Goal: Information Seeking & Learning: Learn about a topic

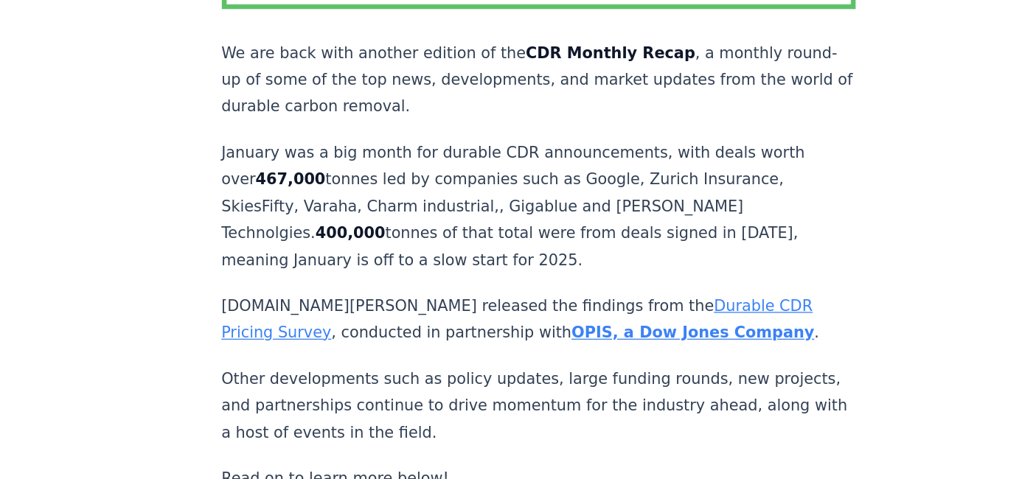
scroll to position [351, 0]
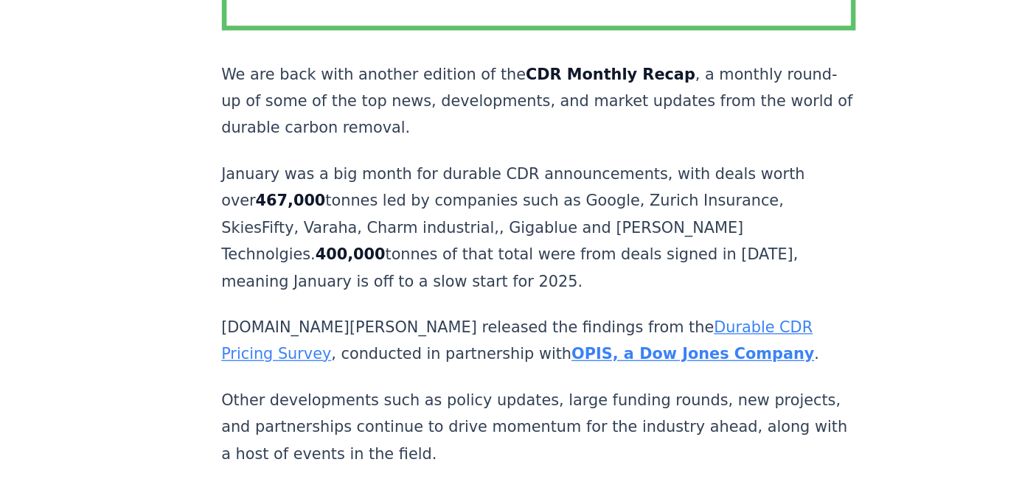
click at [373, 82] on p "We are back with another edition of the CDR Monthly Recap , a monthly round-up …" at bounding box center [479, 107] width 488 height 62
click at [331, 76] on p "We are back with another edition of the CDR Monthly Recap , a monthly round-up …" at bounding box center [479, 107] width 488 height 62
click at [291, 76] on p "We are back with another edition of the CDR Monthly Recap , a monthly round-up …" at bounding box center [479, 107] width 488 height 62
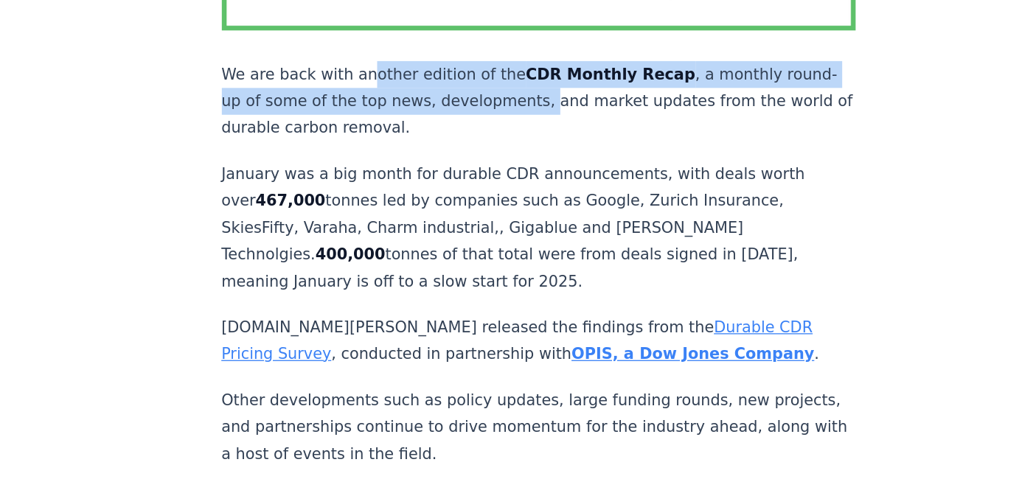
drag, startPoint x: 386, startPoint y: 52, endPoint x: 508, endPoint y: 73, distance: 123.5
click at [508, 76] on p "We are back with another edition of the CDR Monthly Recap , a monthly round-up …" at bounding box center [479, 107] width 488 height 62
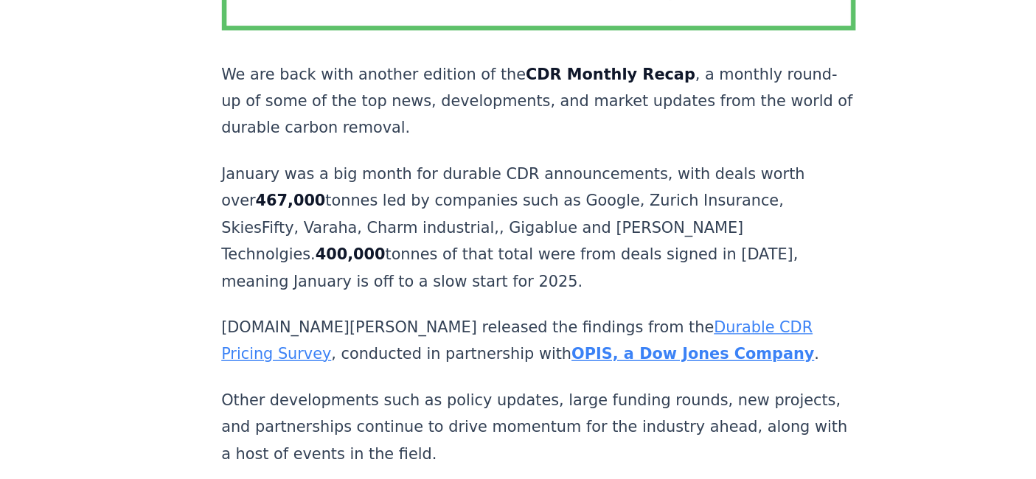
click at [513, 80] on p "We are back with another edition of the CDR Monthly Recap , a monthly round-up …" at bounding box center [479, 107] width 488 height 62
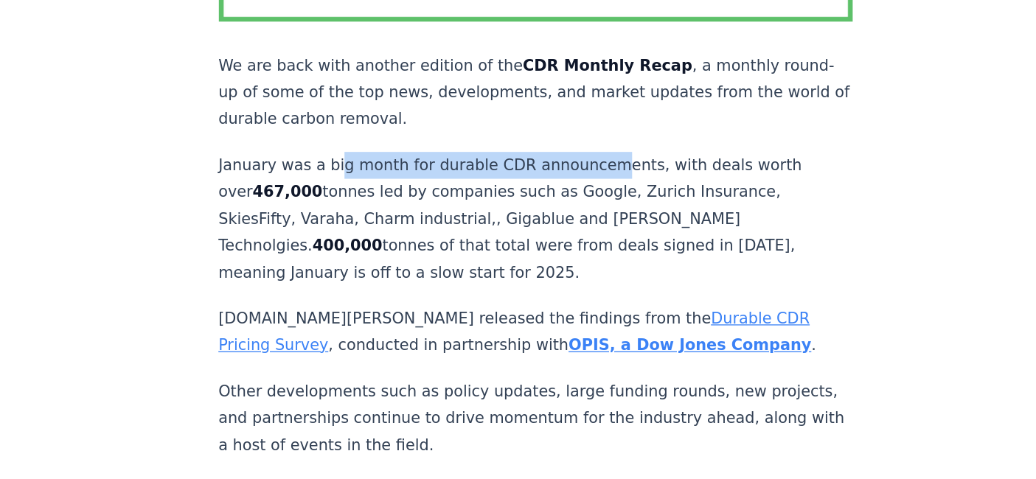
drag, startPoint x: 322, startPoint y: 128, endPoint x: 521, endPoint y: 133, distance: 198.4
click at [521, 153] on p "January was a big month for durable CDR announcements, with deals worth over 46…" at bounding box center [479, 204] width 488 height 103
click at [510, 153] on p "January was a big month for durable CDR announcements, with deals worth over 46…" at bounding box center [479, 204] width 488 height 103
drag, startPoint x: 359, startPoint y: 132, endPoint x: 549, endPoint y: 134, distance: 189.5
click at [549, 153] on p "January was a big month for durable CDR announcements, with deals worth over 46…" at bounding box center [479, 204] width 488 height 103
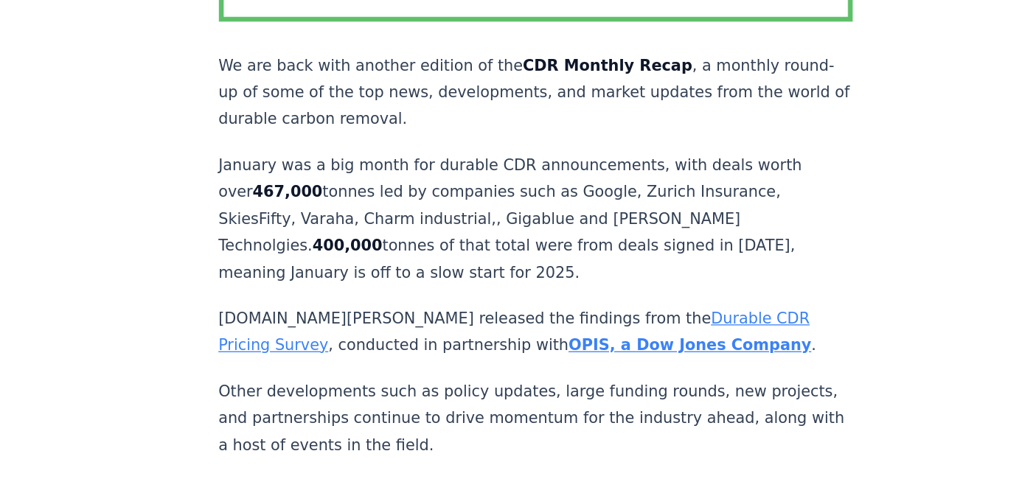
click at [591, 191] on p "January was a big month for durable CDR announcements, with deals worth over 46…" at bounding box center [479, 204] width 488 height 103
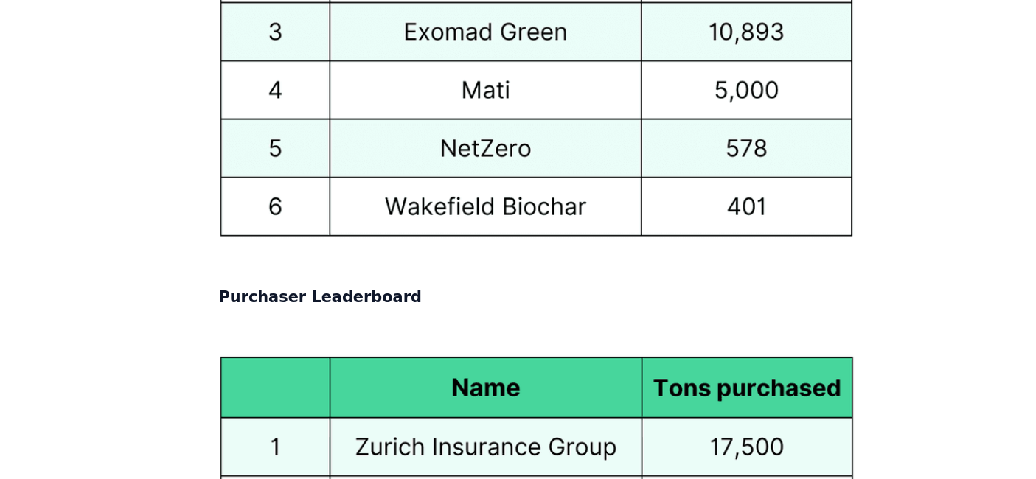
scroll to position [7020, 0]
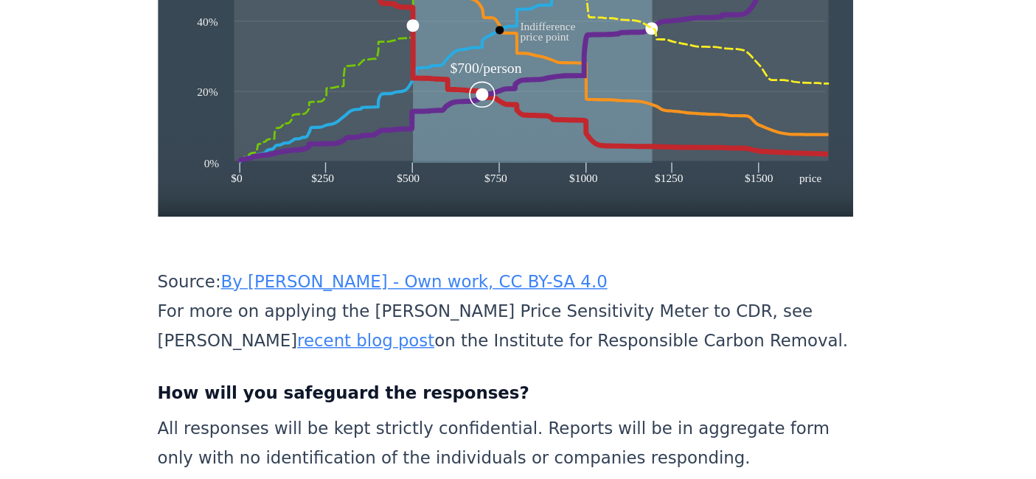
scroll to position [2530, 0]
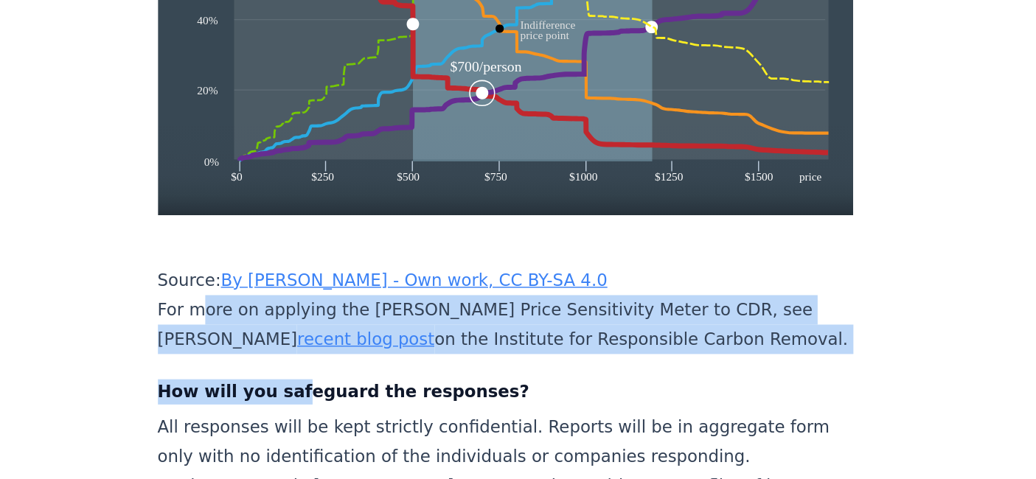
drag, startPoint x: 267, startPoint y: 249, endPoint x: 329, endPoint y: 297, distance: 78.3
click at [289, 330] on p "Source: By Levasha - Own work, CC BY-SA 4.0 For more on applying the Van Westen…" at bounding box center [479, 361] width 488 height 62
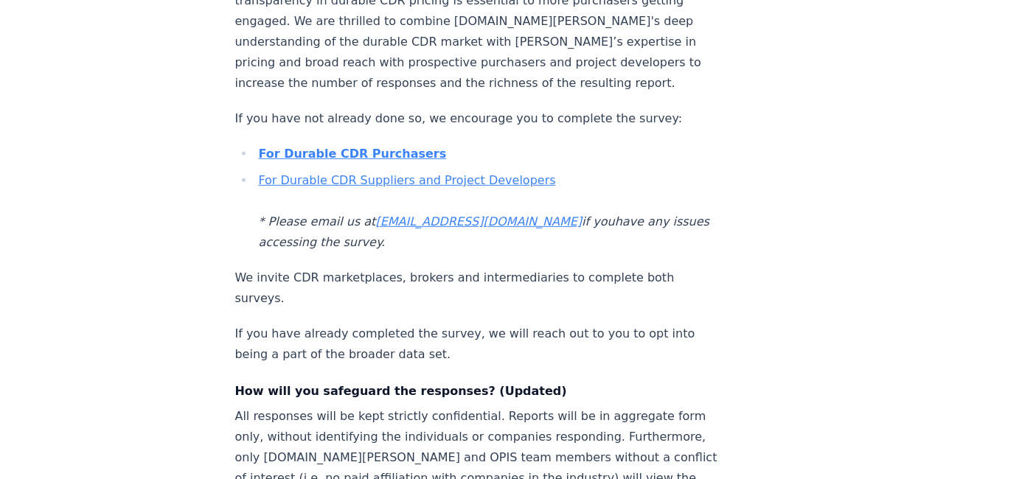
scroll to position [676, 0]
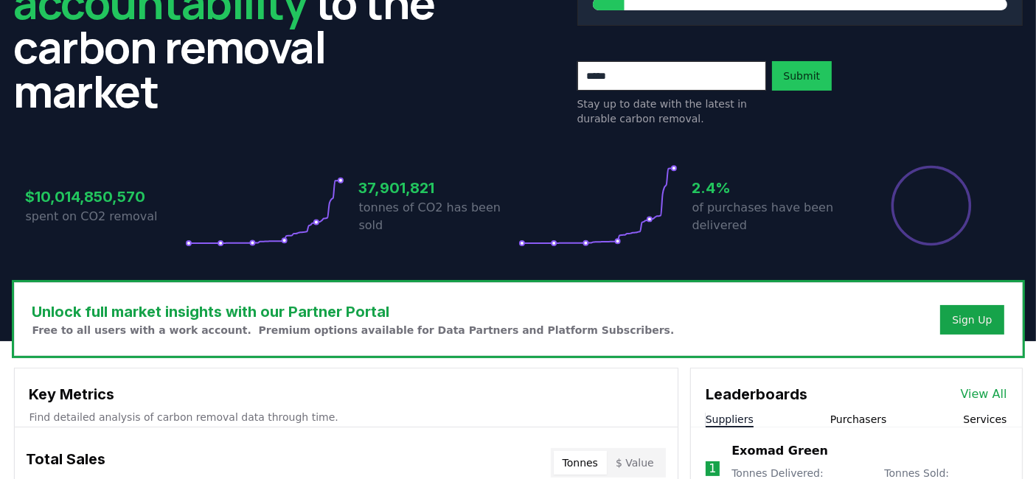
scroll to position [190, 0]
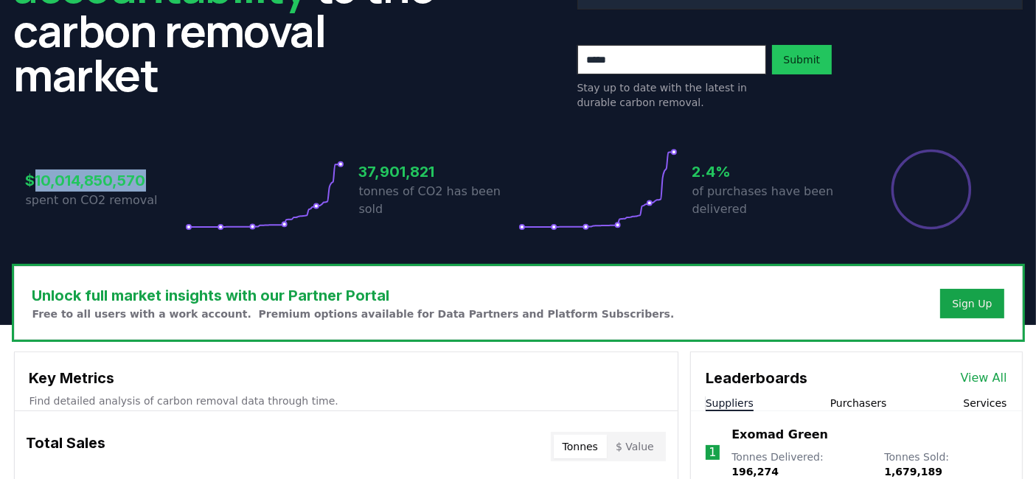
drag, startPoint x: 145, startPoint y: 176, endPoint x: 38, endPoint y: 184, distance: 108.0
click at [38, 184] on h3 "$10,014,850,570" at bounding box center [105, 181] width 159 height 22
copy h3 "10,014,850,570"
drag, startPoint x: 434, startPoint y: 176, endPoint x: 340, endPoint y: 177, distance: 93.7
click at [340, 177] on div "$10,014,850,570 spent on CO2 removal 37,901,821 tonnes of CO2 has been sold 2.4…" at bounding box center [518, 189] width 985 height 83
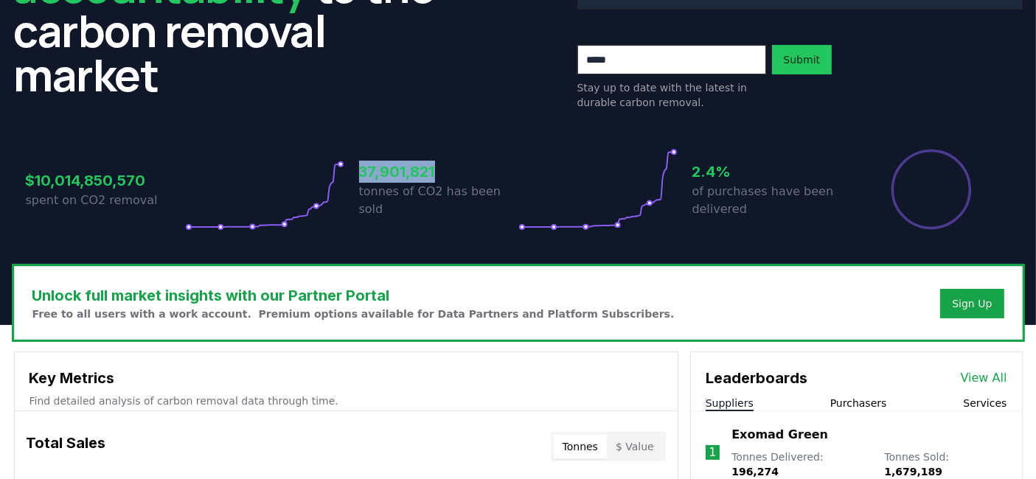
copy h3 "37,901,821"
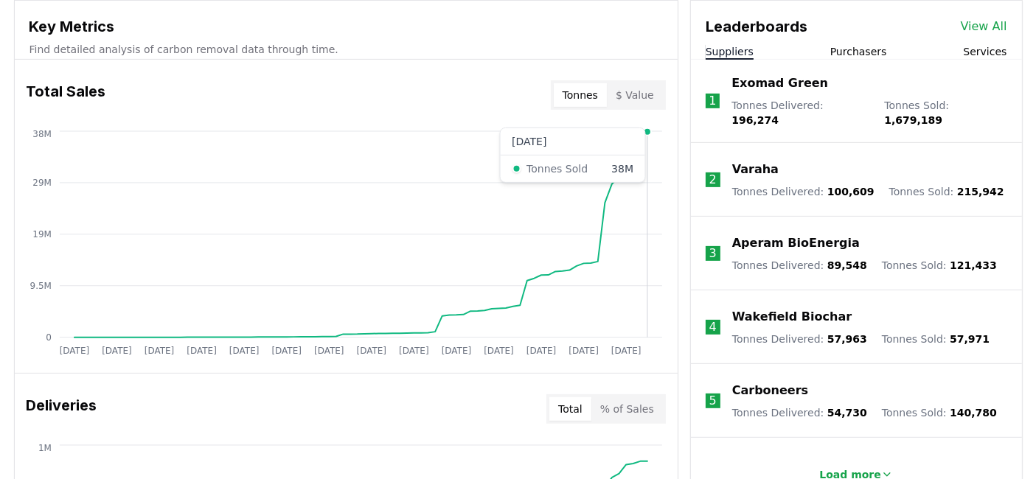
scroll to position [543, 0]
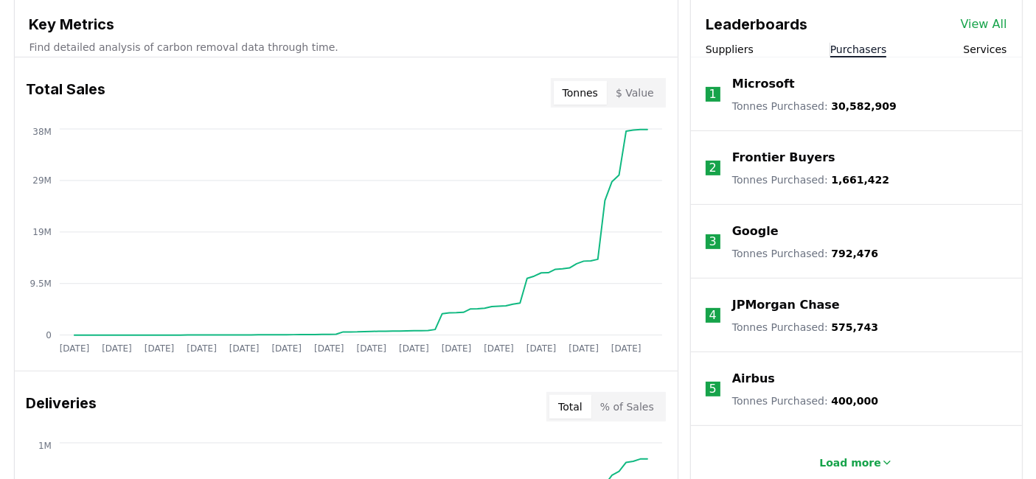
click at [881, 47] on button "Purchasers" at bounding box center [858, 49] width 57 height 15
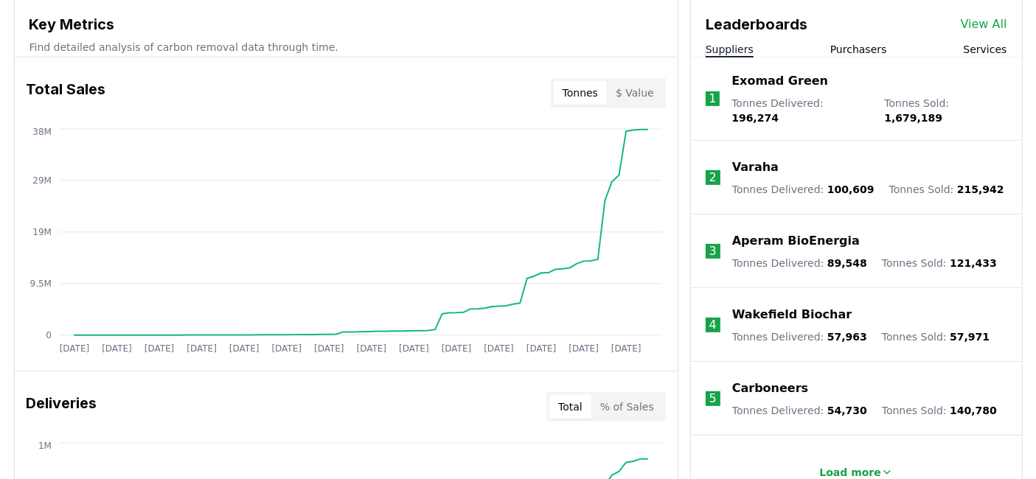
click at [748, 52] on button "Suppliers" at bounding box center [730, 49] width 48 height 15
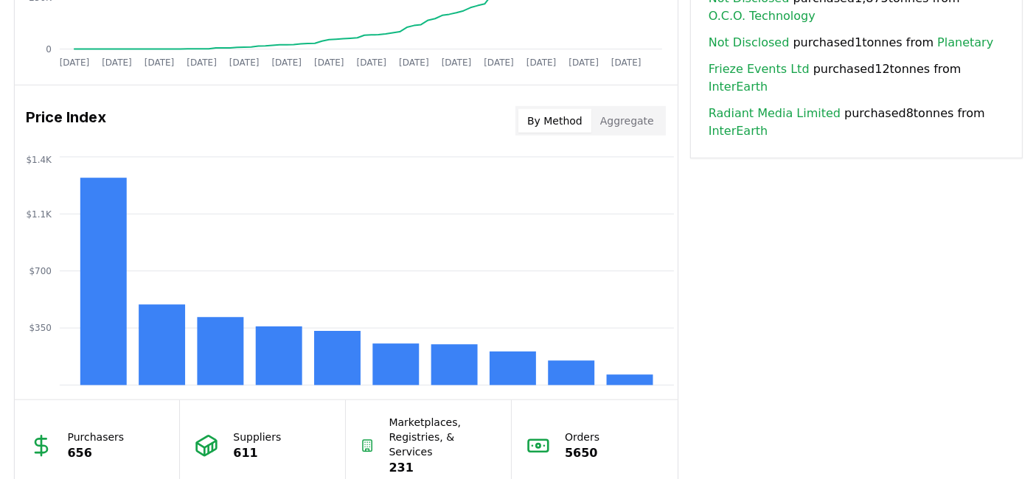
scroll to position [1140, 0]
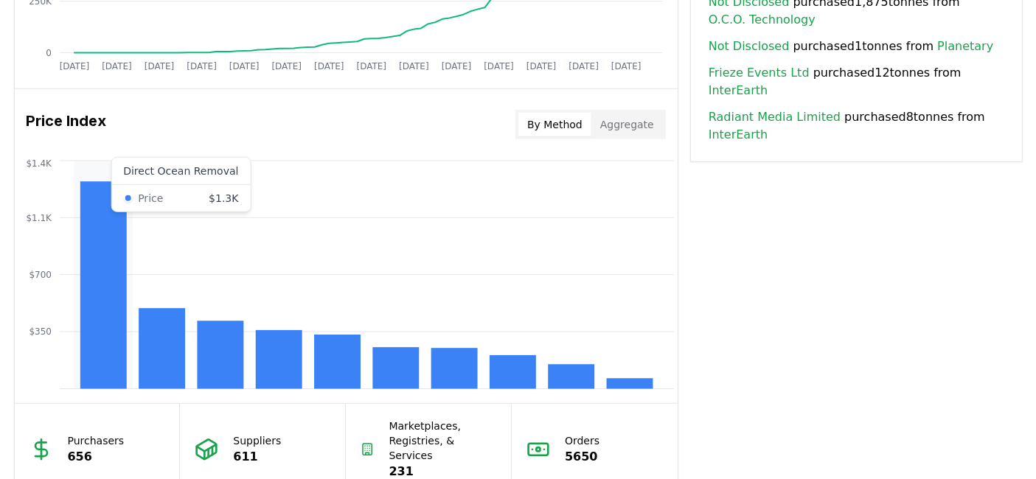
click at [93, 184] on rect at bounding box center [103, 284] width 46 height 207
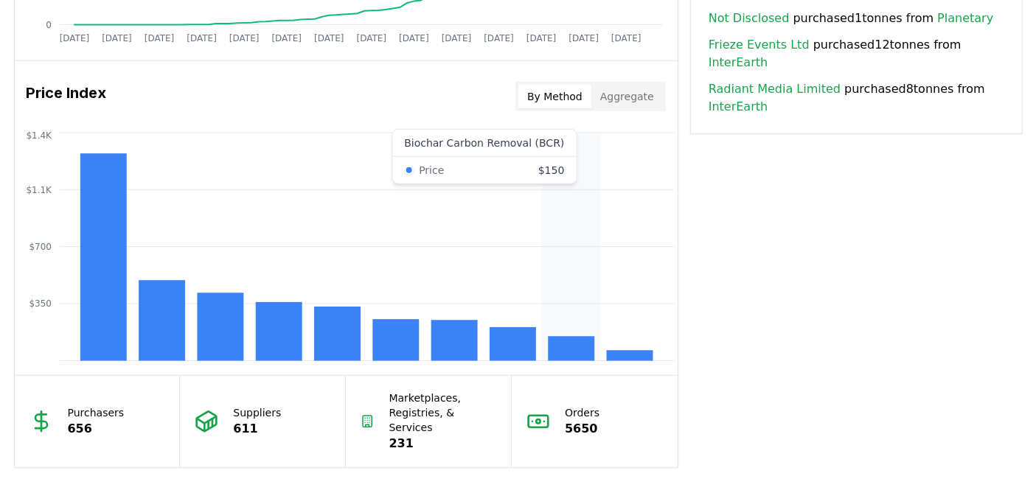
scroll to position [1169, 0]
click at [566, 344] on rect at bounding box center [571, 348] width 46 height 24
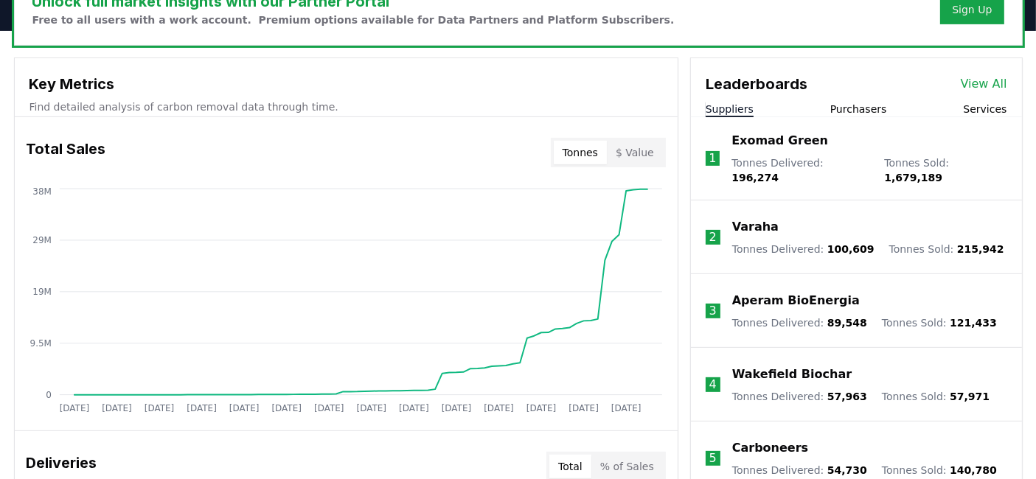
scroll to position [485, 0]
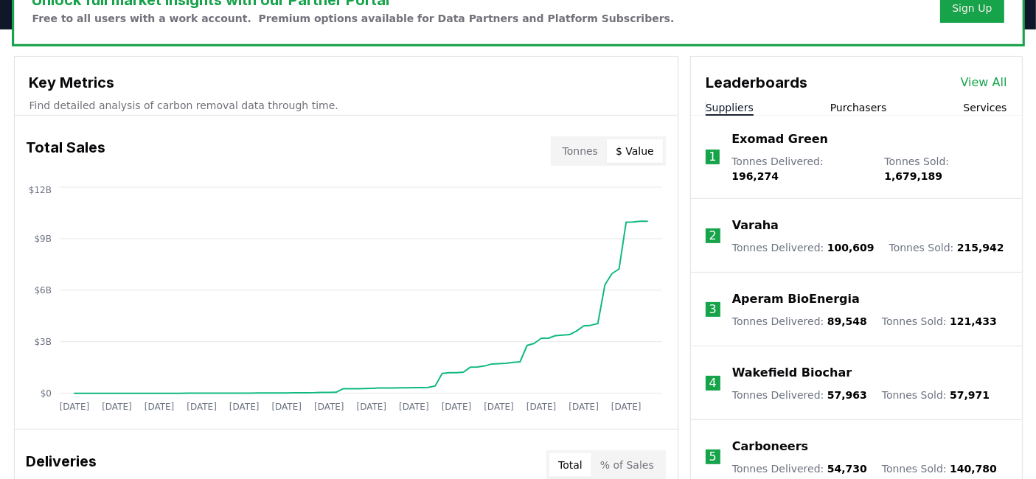
click at [645, 146] on button "$ Value" at bounding box center [635, 151] width 56 height 24
click at [586, 148] on button "Tonnes" at bounding box center [580, 151] width 53 height 24
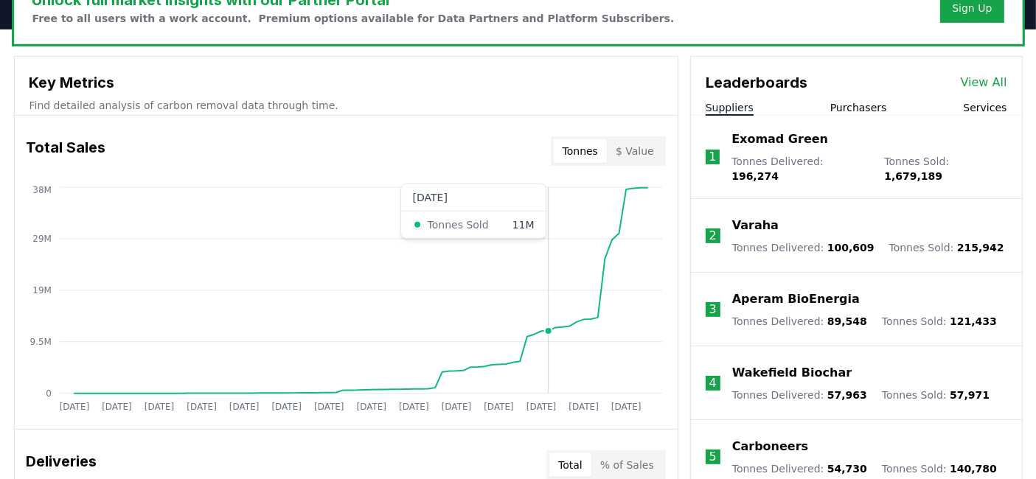
scroll to position [656, 0]
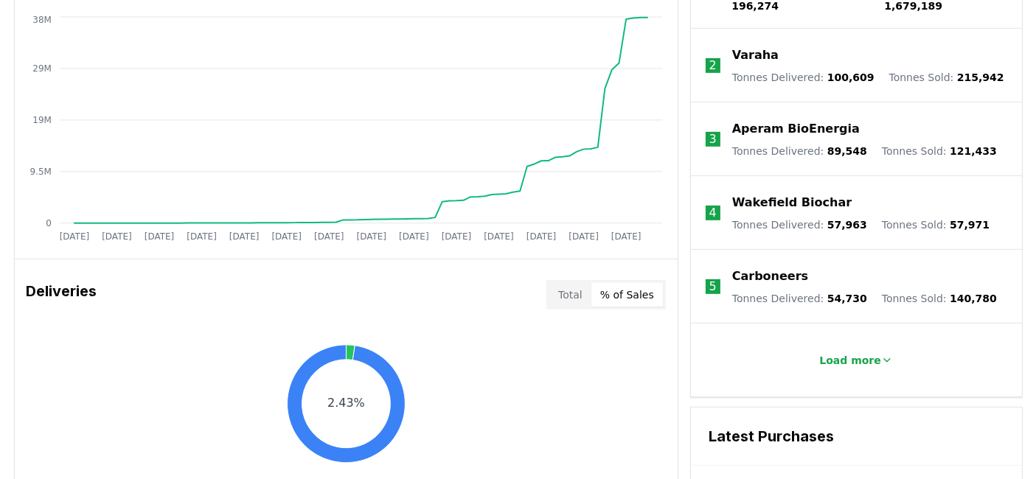
click at [630, 283] on button "% of Sales" at bounding box center [627, 295] width 72 height 24
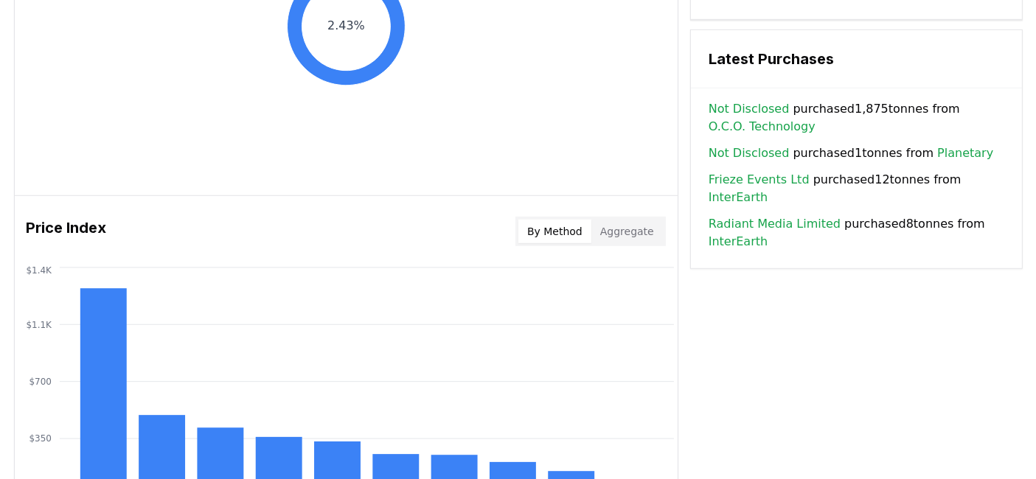
scroll to position [1034, 0]
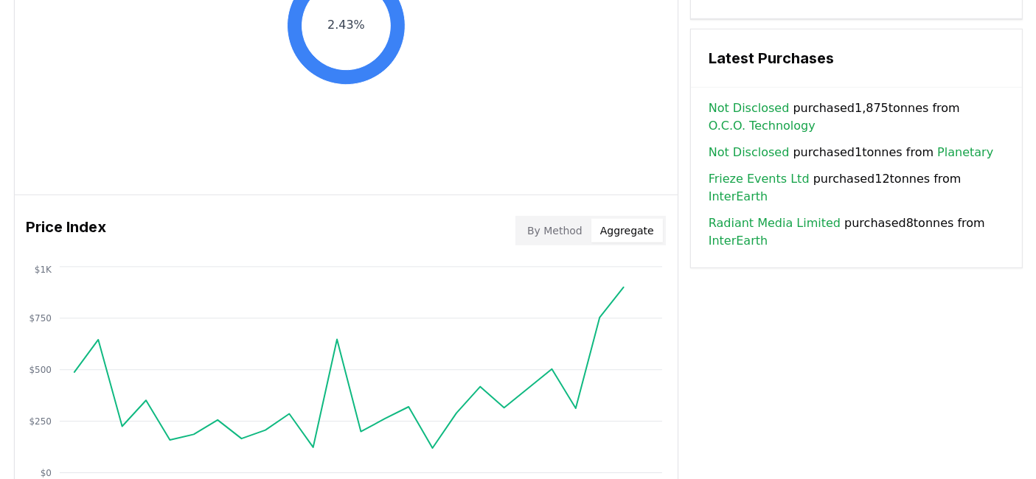
click at [625, 237] on button "Aggregate" at bounding box center [627, 231] width 72 height 24
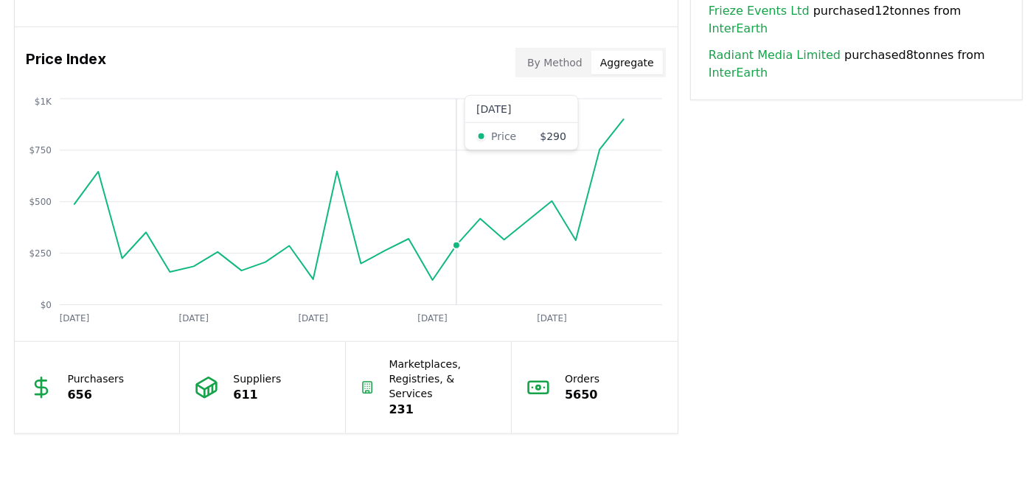
scroll to position [1201, 0]
click at [603, 239] on icon "Oct 2023 Mar 2024 Aug 2024 Jan 2025 Jun 2025 $0 $250 $500 $750 $1K" at bounding box center [340, 214] width 651 height 236
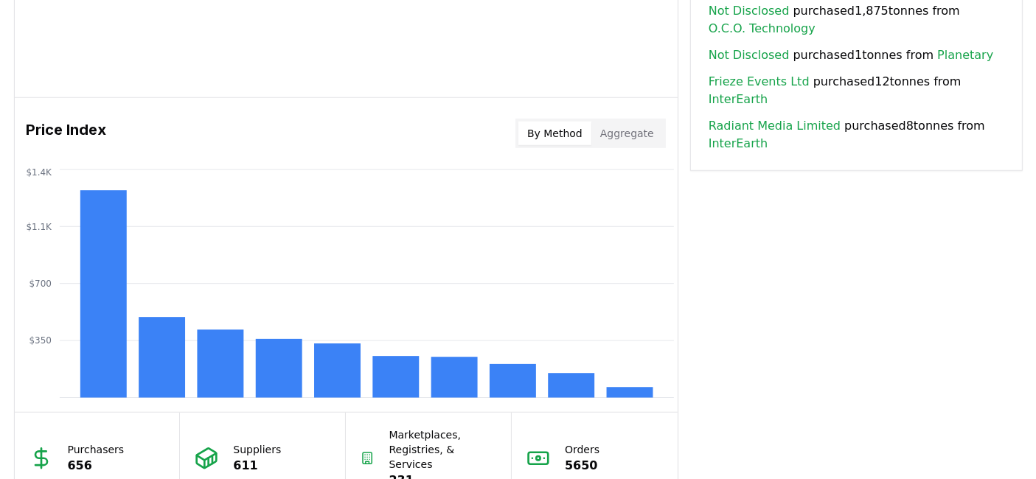
click at [558, 139] on button "By Method" at bounding box center [554, 134] width 73 height 24
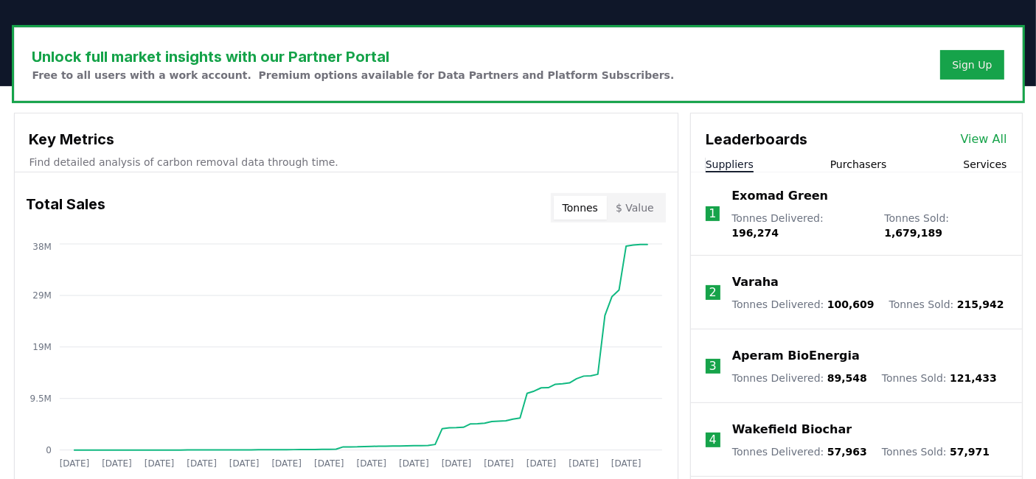
scroll to position [429, 0]
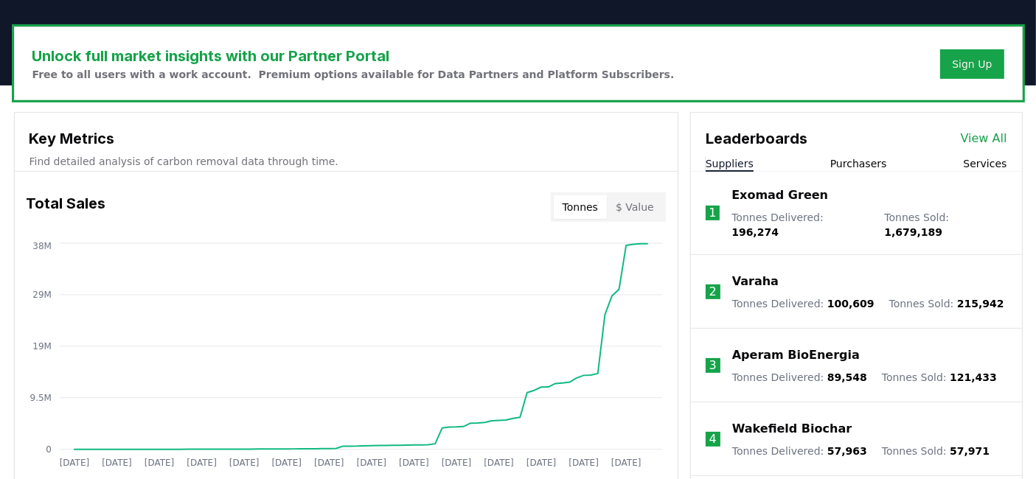
click at [853, 173] on li "1 Exomad Green Tonnes Delivered : 196,274 Tonnes Sold : 1,679,189" at bounding box center [856, 213] width 331 height 83
click at [852, 172] on li "1 Exomad Green Tonnes Delivered : 196,274 Tonnes Sold : 1,679,189" at bounding box center [856, 213] width 331 height 83
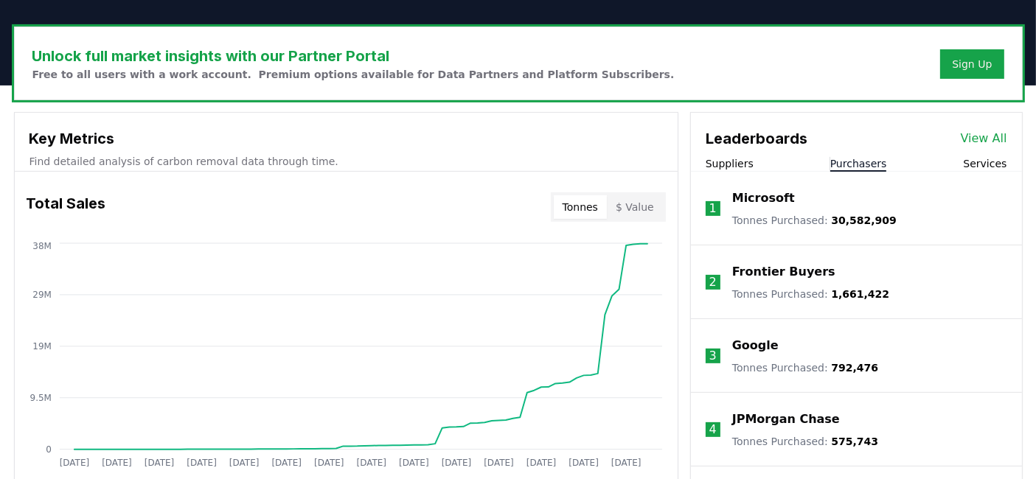
click at [852, 165] on button "Purchasers" at bounding box center [858, 163] width 57 height 15
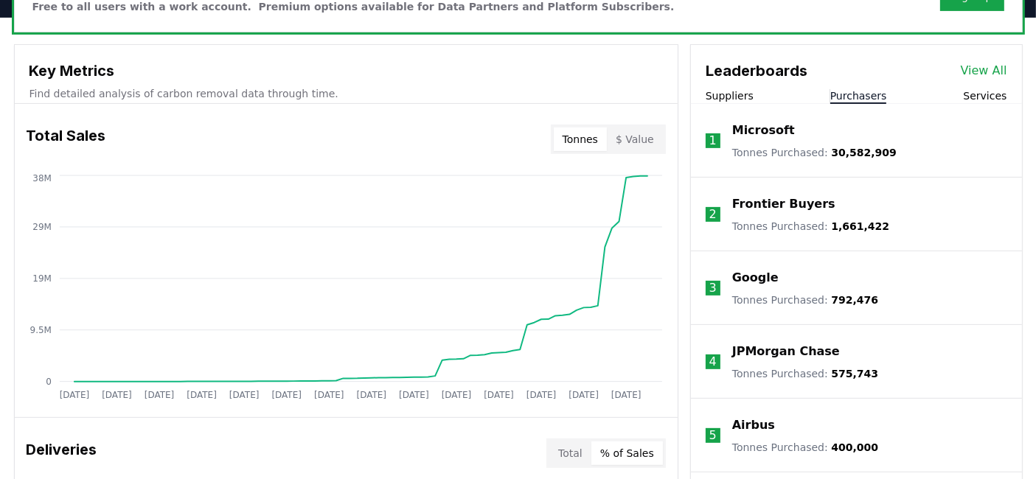
scroll to position [484, 0]
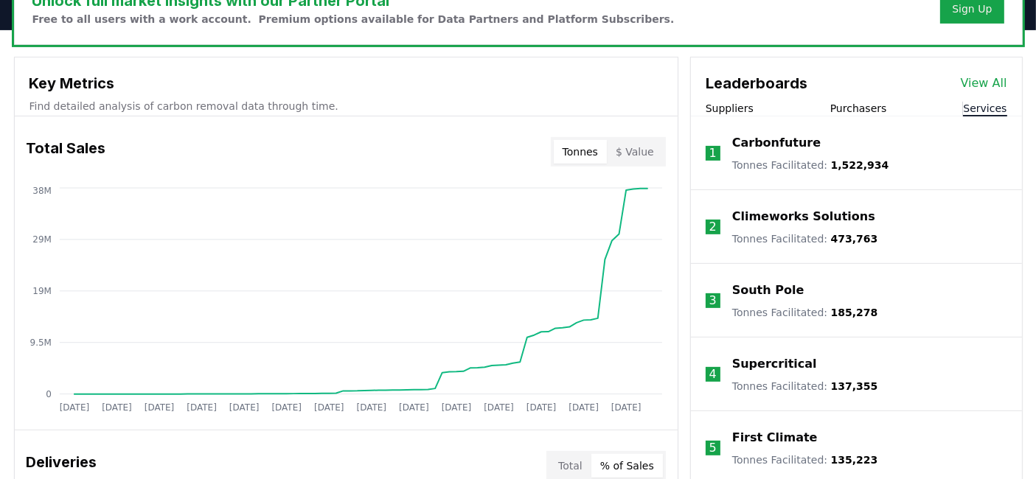
click at [980, 102] on button "Services" at bounding box center [985, 108] width 44 height 15
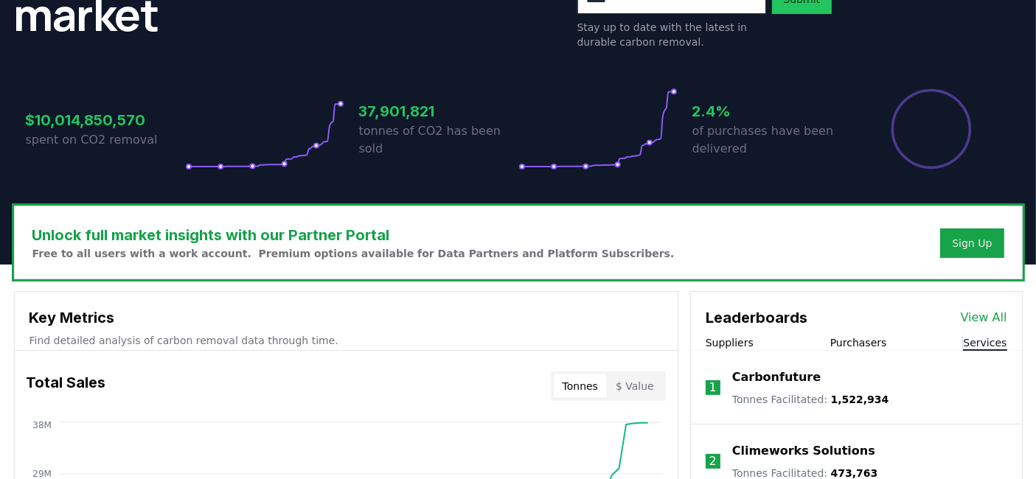
scroll to position [0, 0]
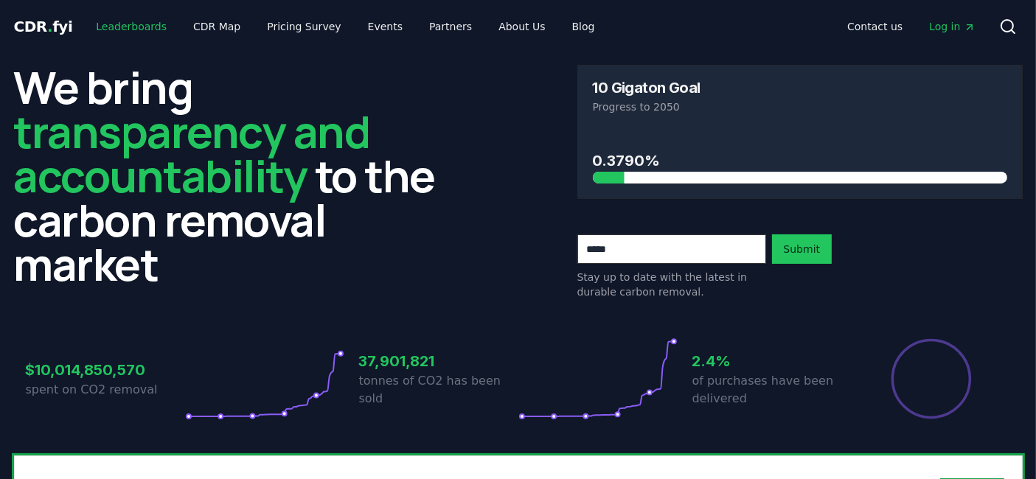
click at [116, 28] on link "Leaderboards" at bounding box center [131, 26] width 94 height 27
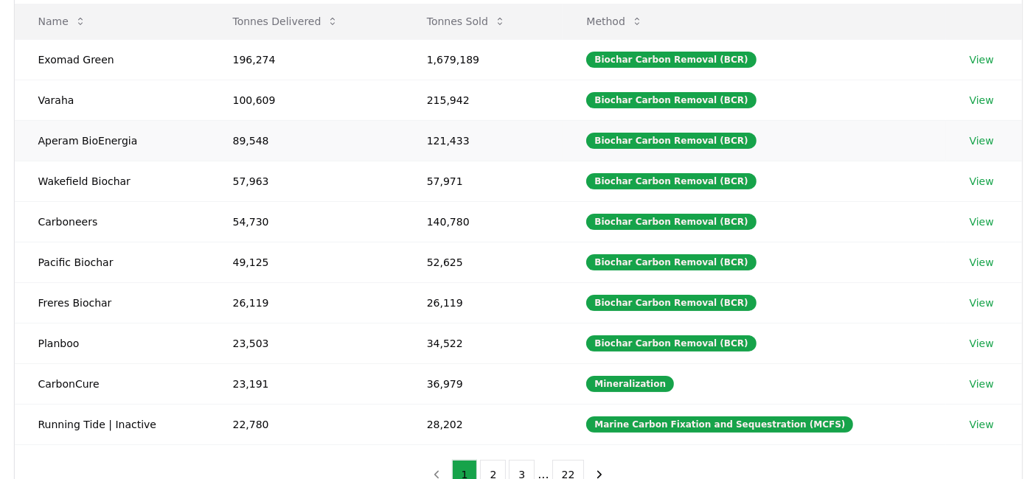
scroll to position [199, 0]
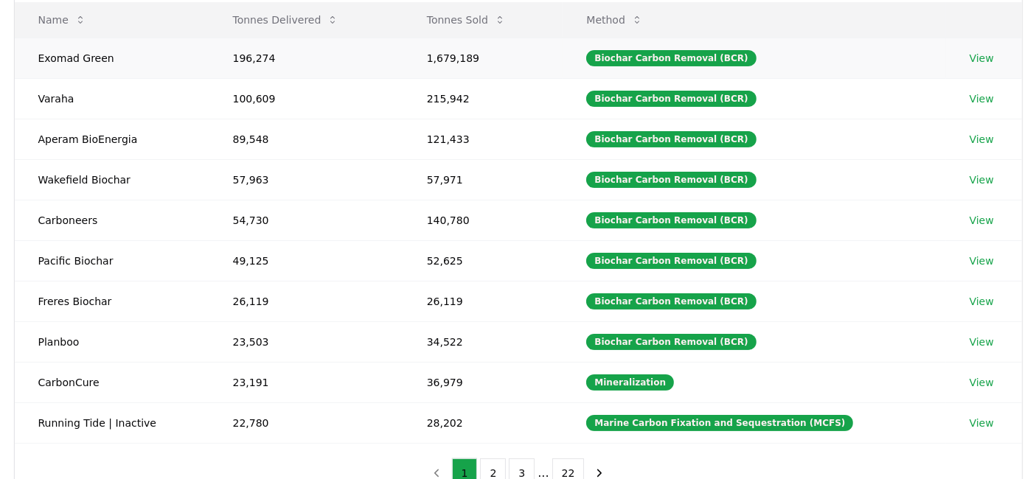
click at [982, 58] on link "View" at bounding box center [982, 58] width 24 height 15
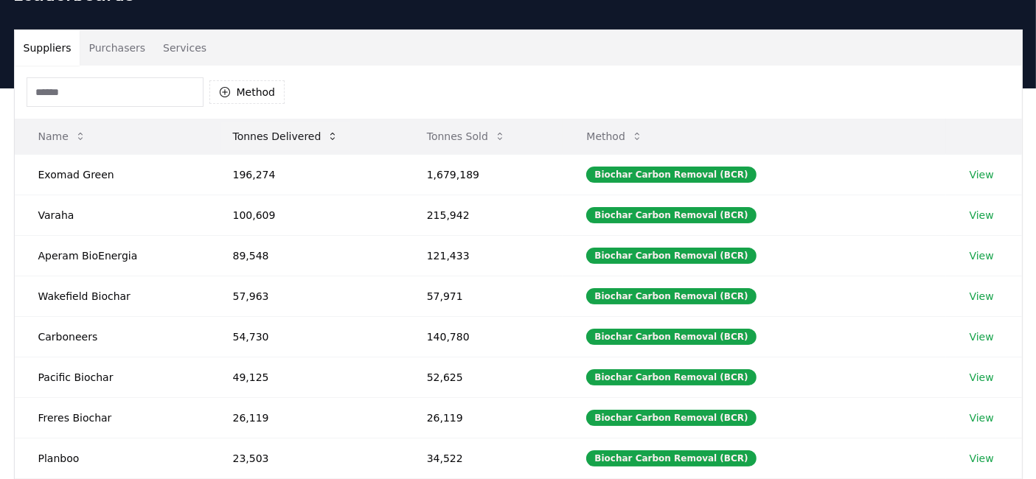
scroll to position [80, 0]
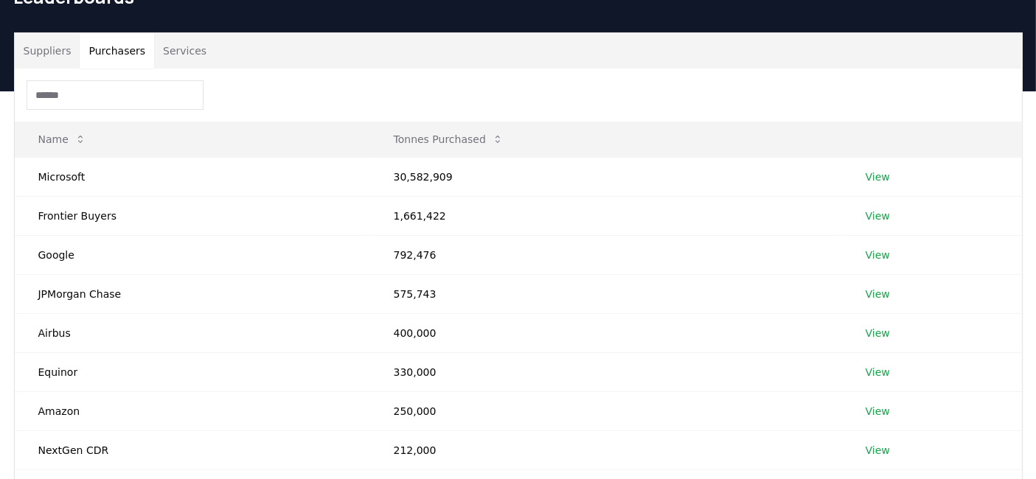
click at [89, 38] on button "Purchasers" at bounding box center [117, 50] width 74 height 35
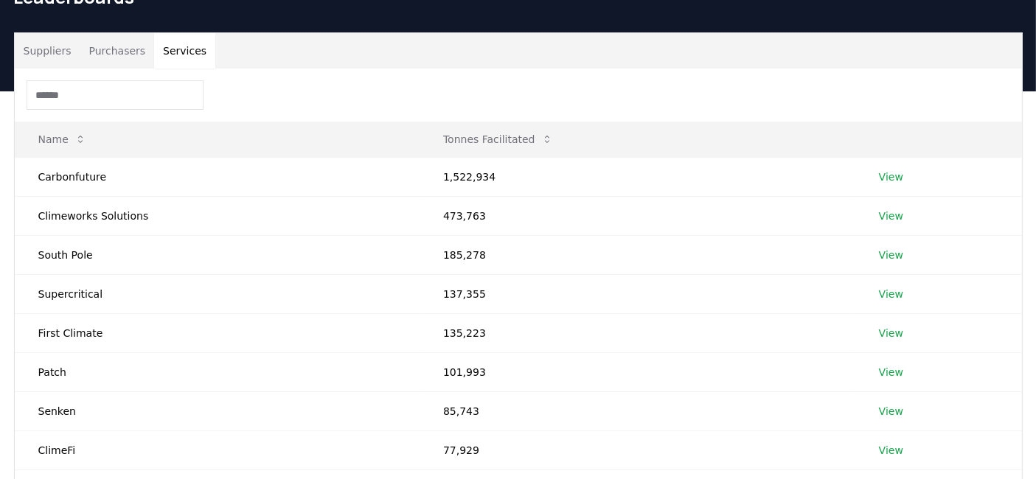
click at [187, 51] on button "Services" at bounding box center [184, 50] width 61 height 35
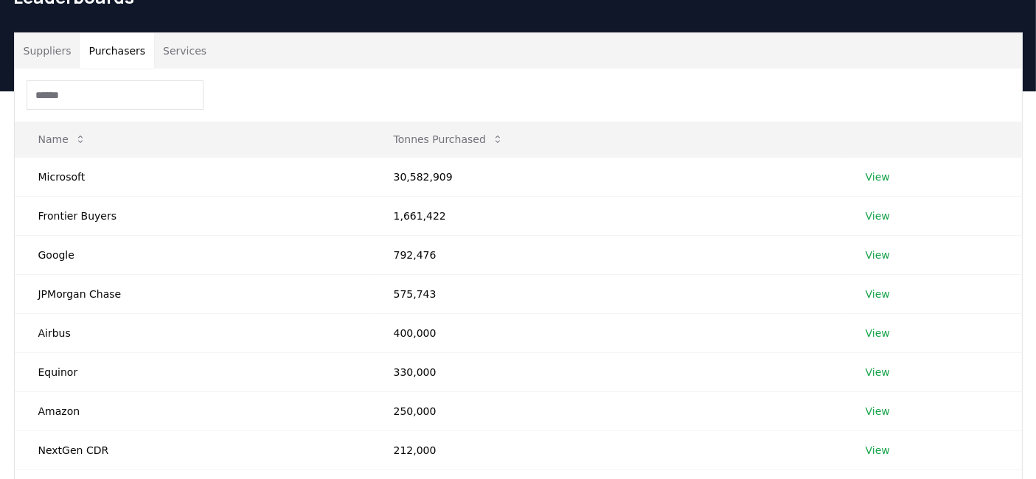
click at [124, 40] on button "Purchasers" at bounding box center [117, 50] width 74 height 35
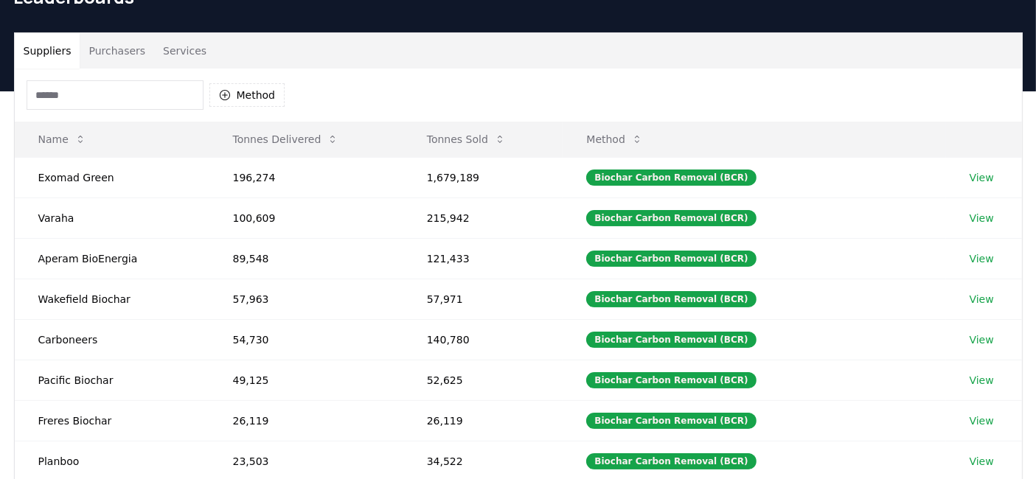
click at [27, 46] on button "Suppliers" at bounding box center [48, 50] width 66 height 35
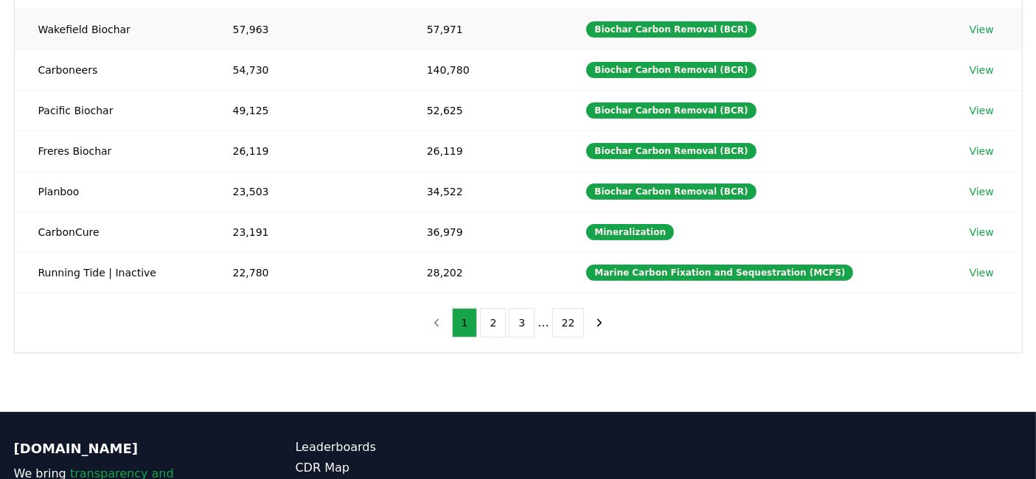
scroll to position [350, 0]
click at [499, 320] on button "2" at bounding box center [493, 322] width 26 height 29
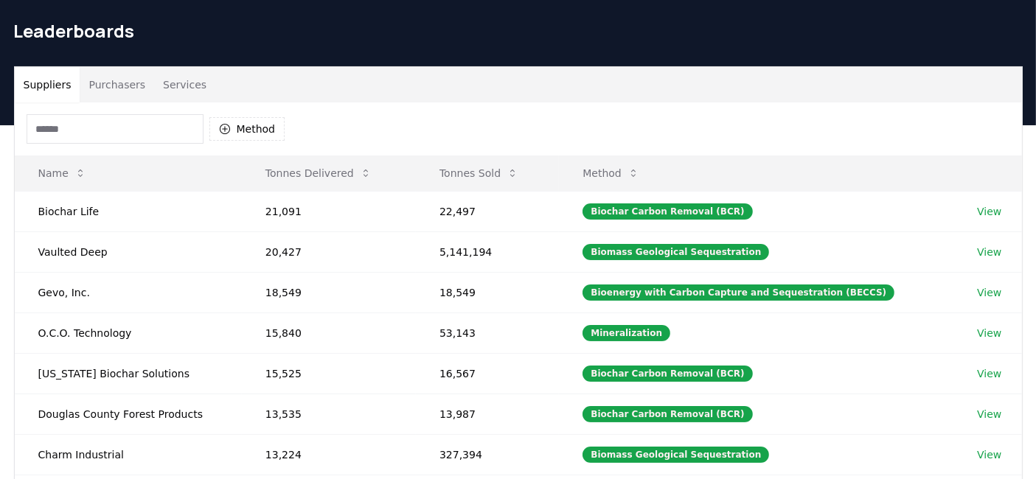
scroll to position [46, 0]
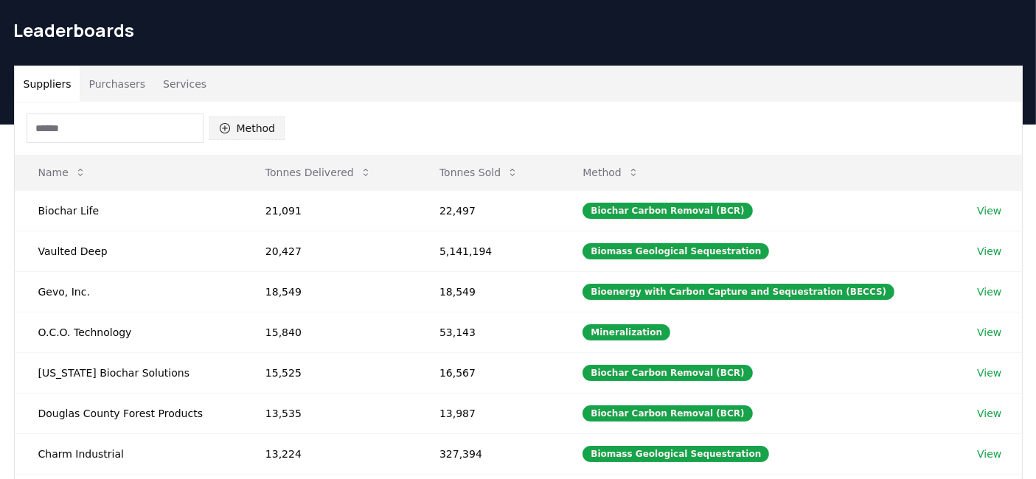
click at [233, 123] on button "Method" at bounding box center [247, 129] width 76 height 24
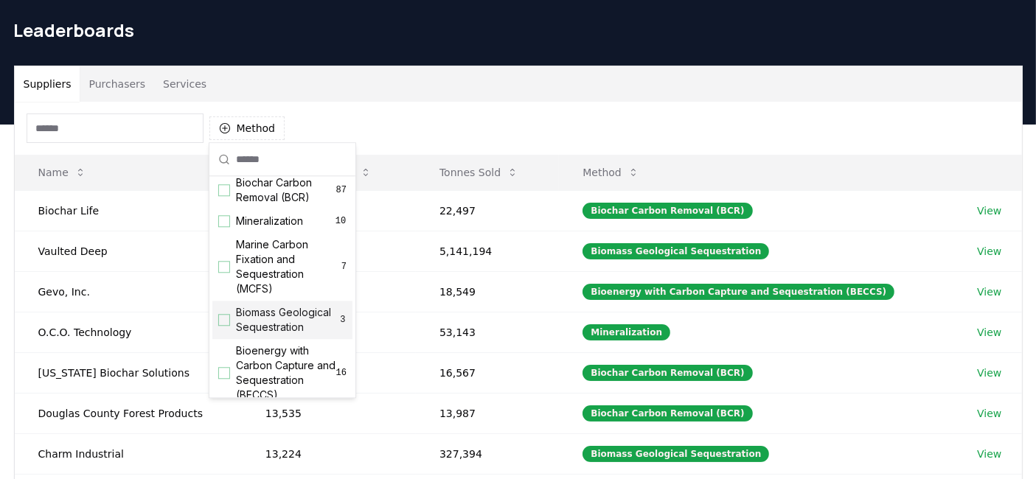
scroll to position [0, 0]
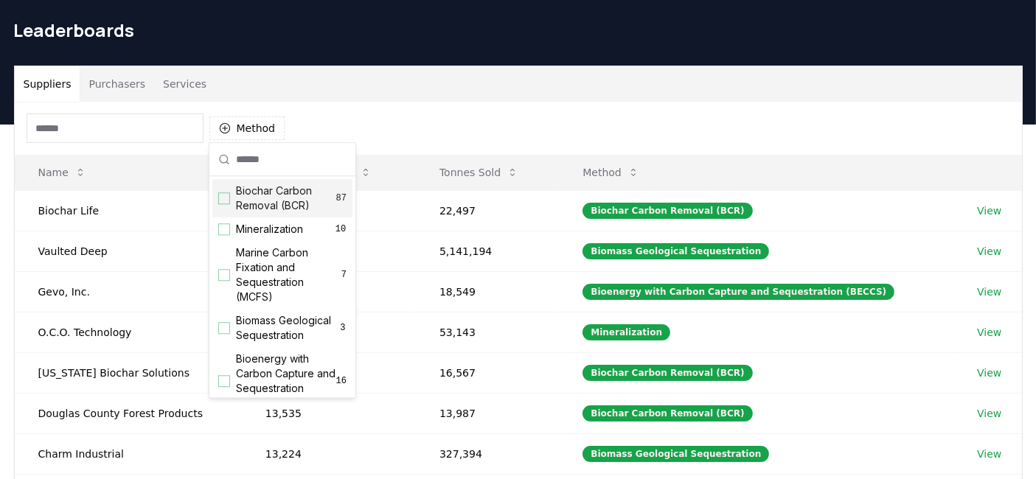
click at [239, 207] on span "Biochar Carbon Removal (BCR)" at bounding box center [286, 198] width 100 height 29
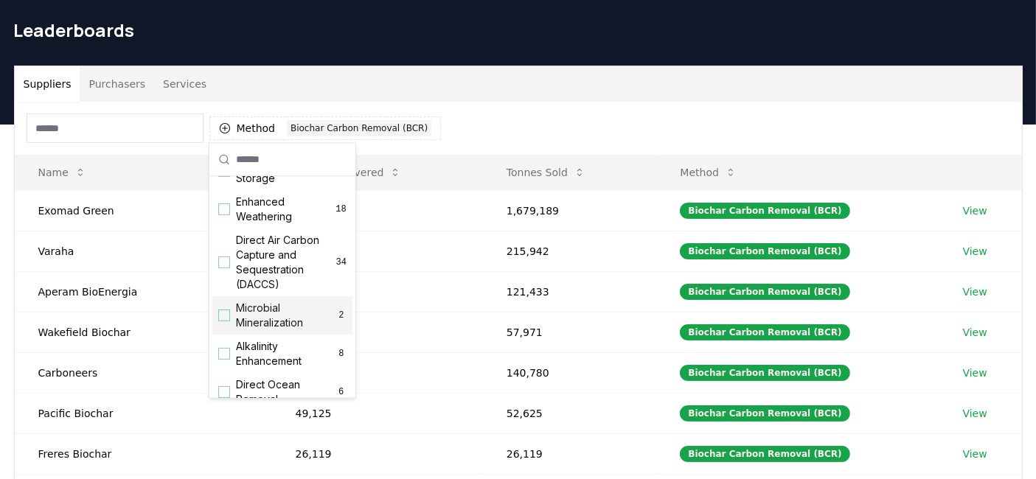
scroll to position [520, 0]
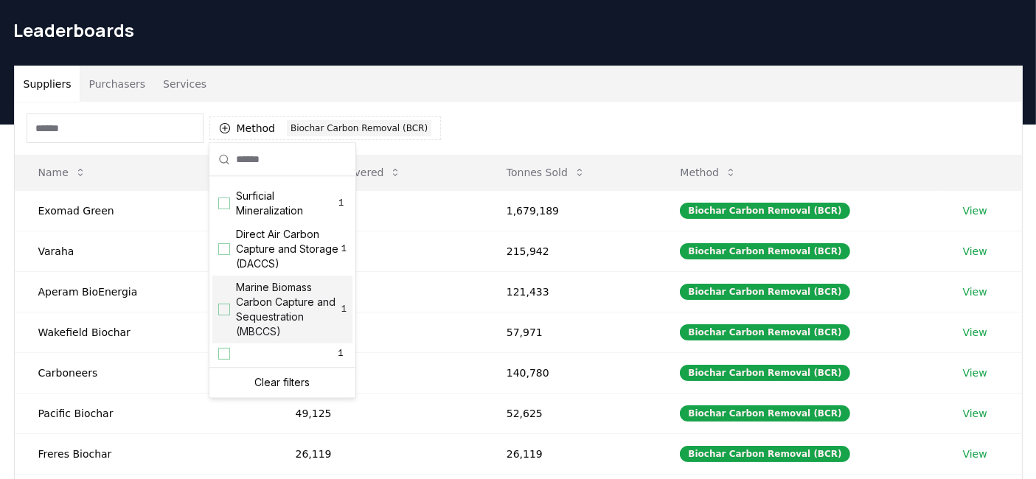
click at [478, 126] on div "Method 1 Biochar Carbon Removal (BCR)" at bounding box center [518, 128] width 1007 height 53
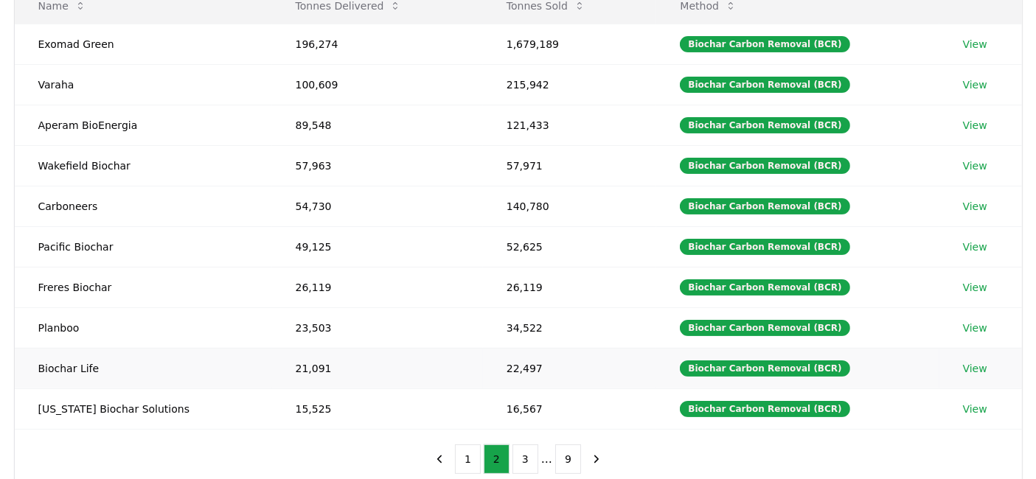
scroll to position [215, 0]
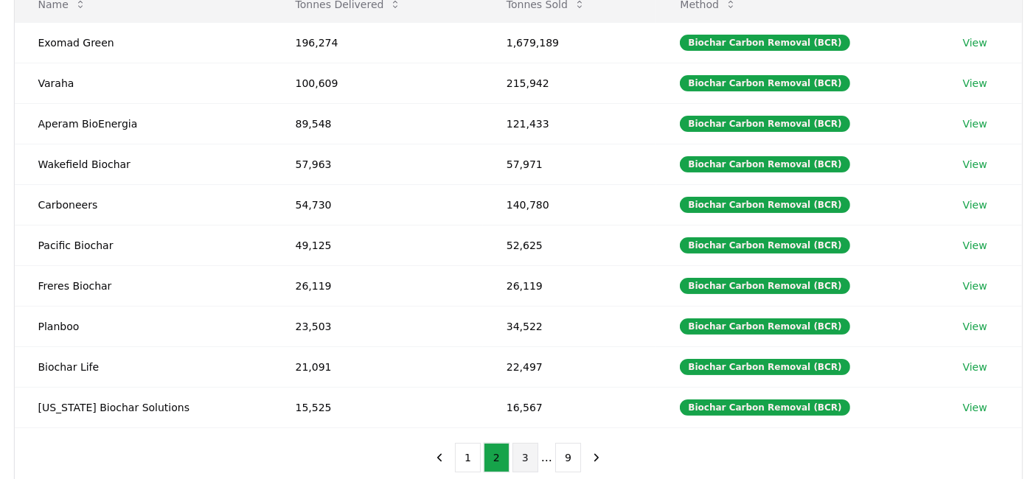
click at [527, 449] on button "3" at bounding box center [526, 457] width 26 height 29
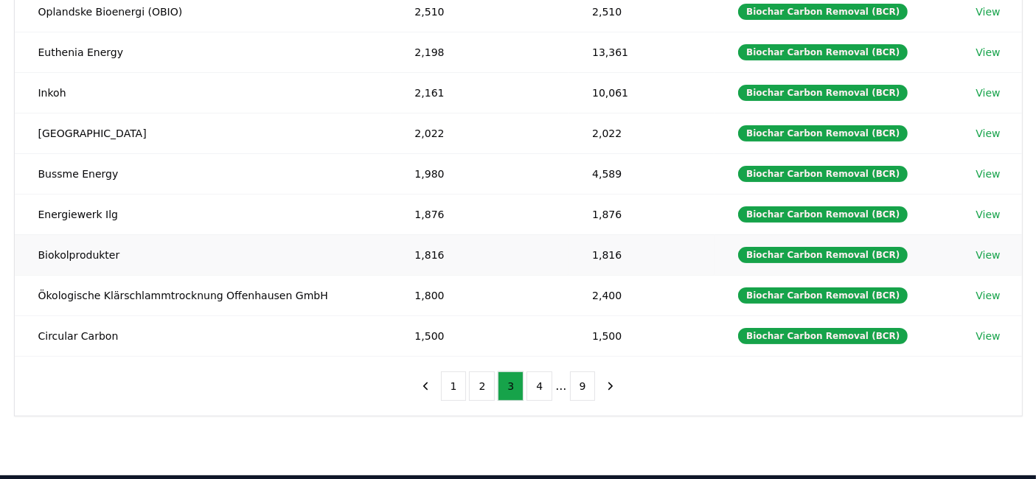
scroll to position [287, 0]
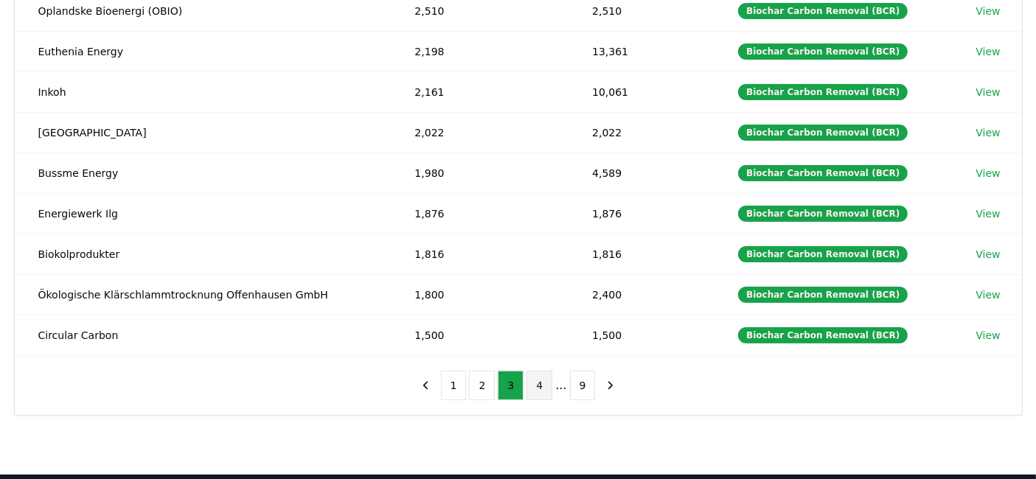
click at [528, 386] on button "4" at bounding box center [540, 385] width 26 height 29
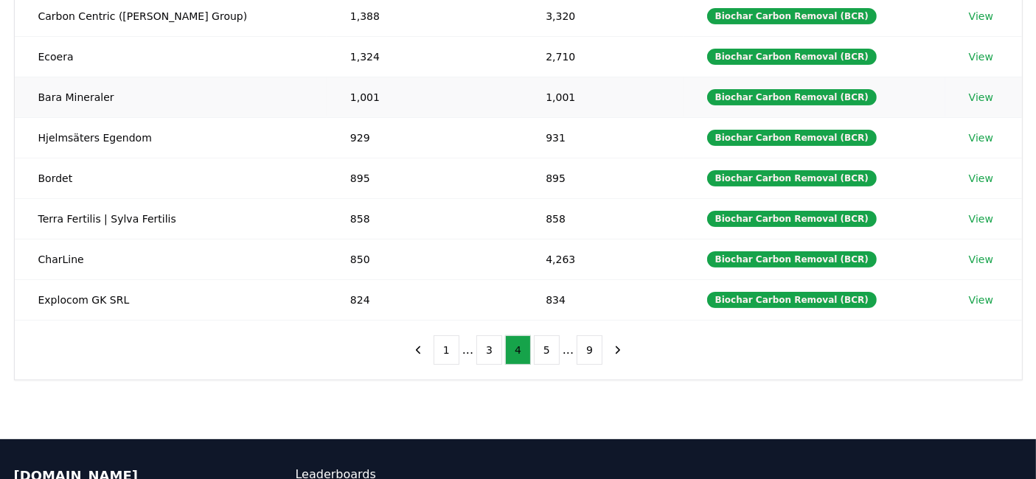
scroll to position [323, 0]
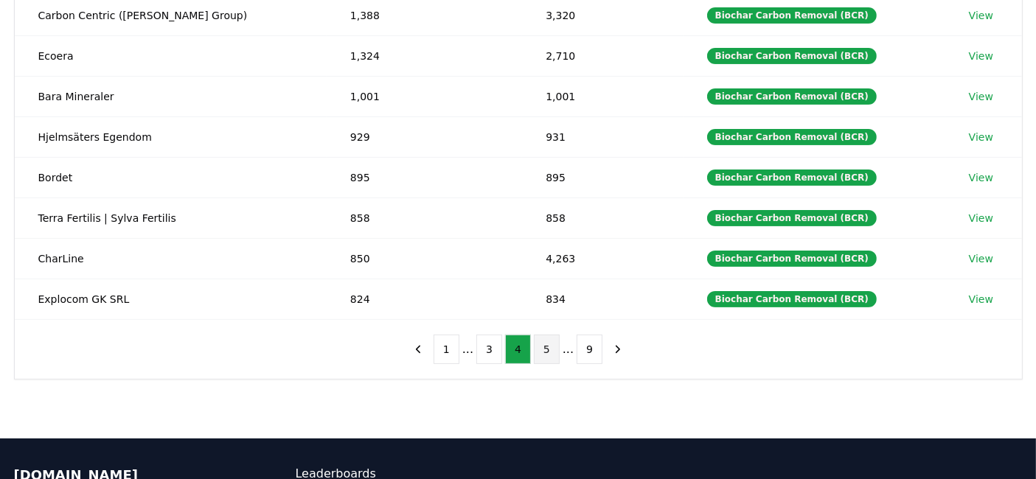
click at [534, 346] on button "5" at bounding box center [547, 349] width 26 height 29
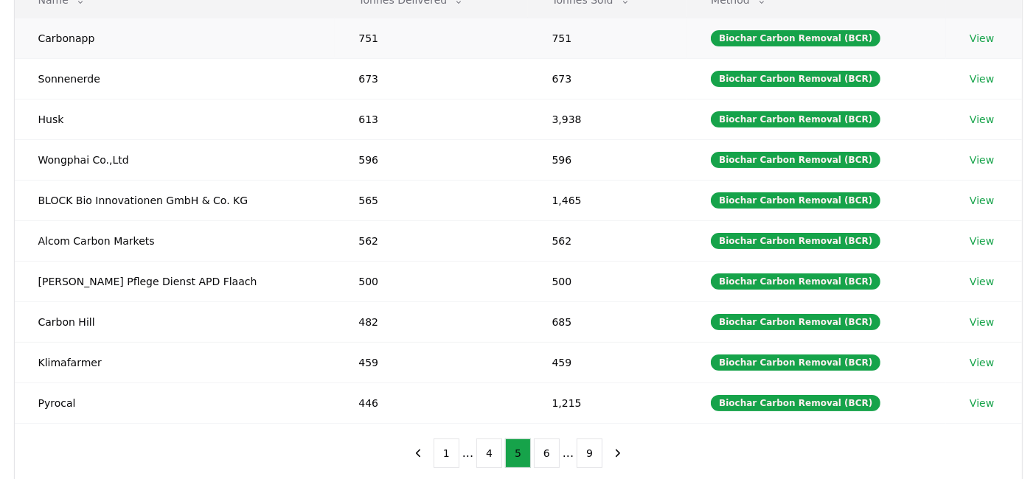
scroll to position [220, 0]
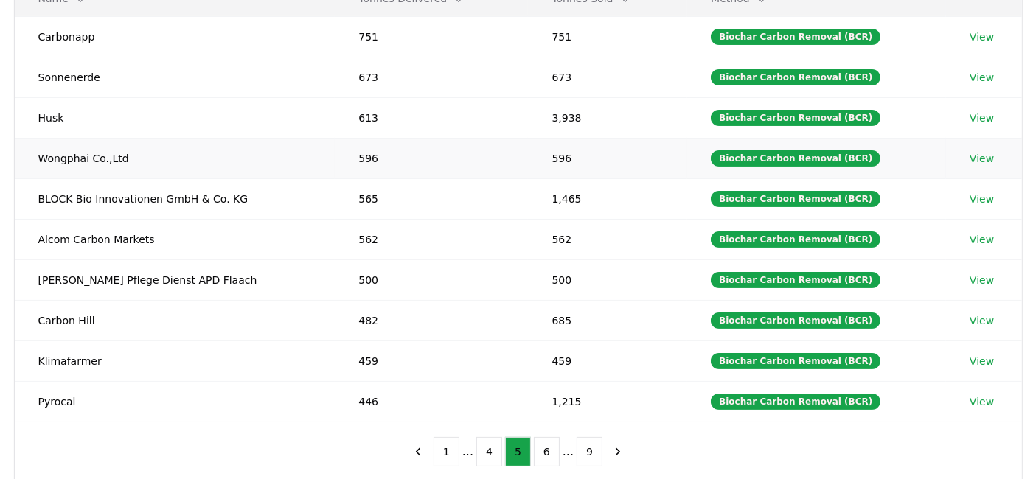
click at [981, 153] on link "View" at bounding box center [982, 158] width 24 height 15
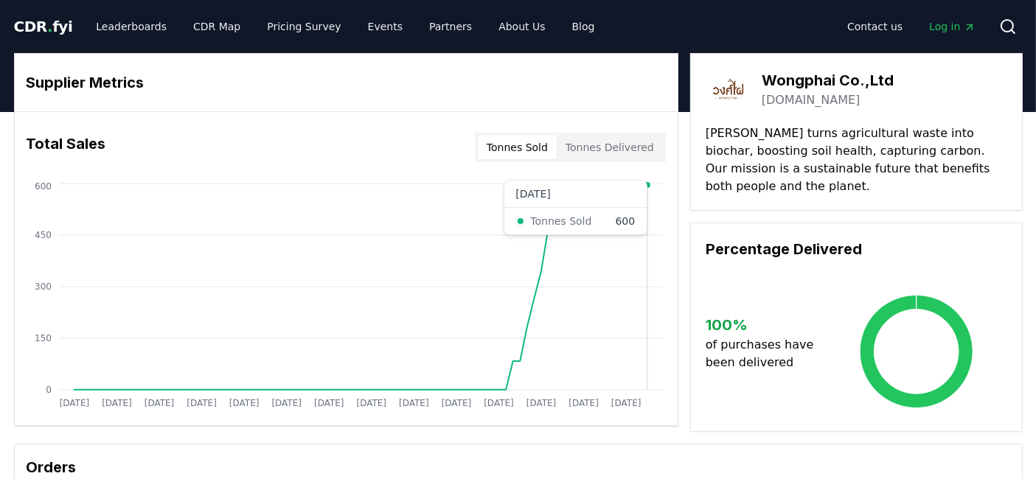
click at [654, 232] on icon "[DATE] [DATE] [DATE] [DATE] [DATE] [DATE] [DATE] [DATE] [DATE] [DATE] [DATE] [D…" at bounding box center [340, 298] width 651 height 236
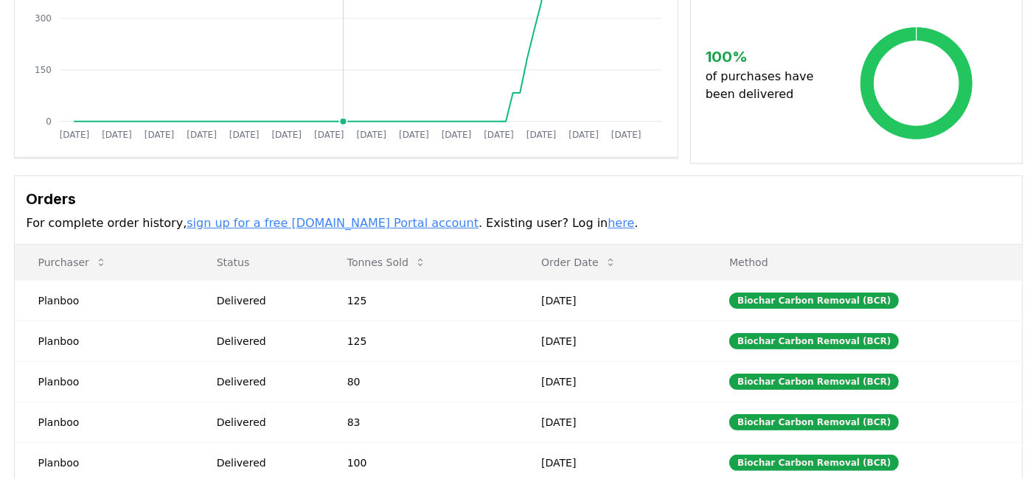
scroll to position [269, 0]
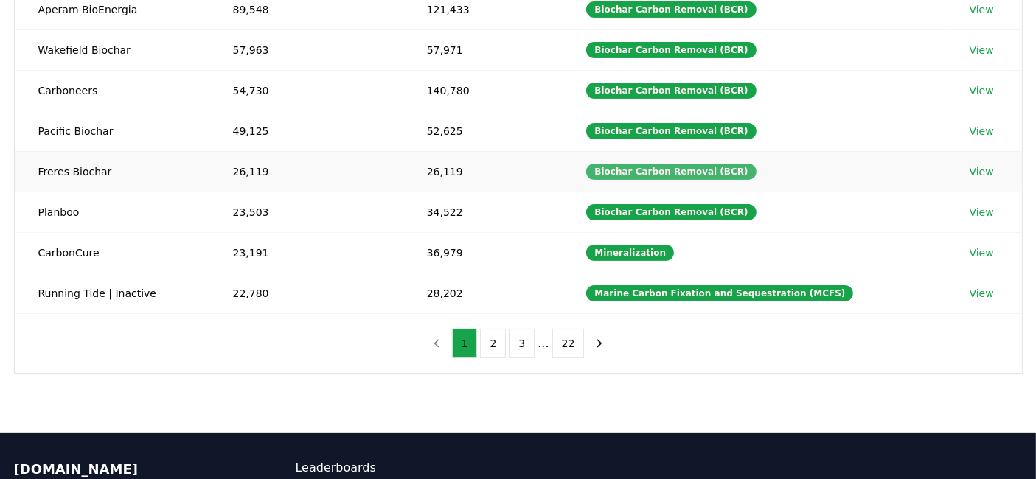
scroll to position [260, 0]
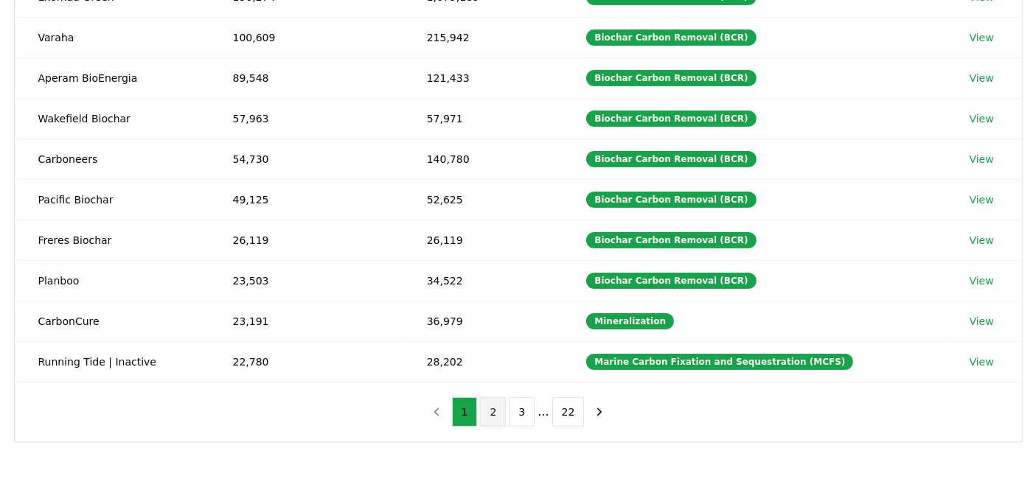
click at [499, 401] on button "2" at bounding box center [493, 411] width 26 height 29
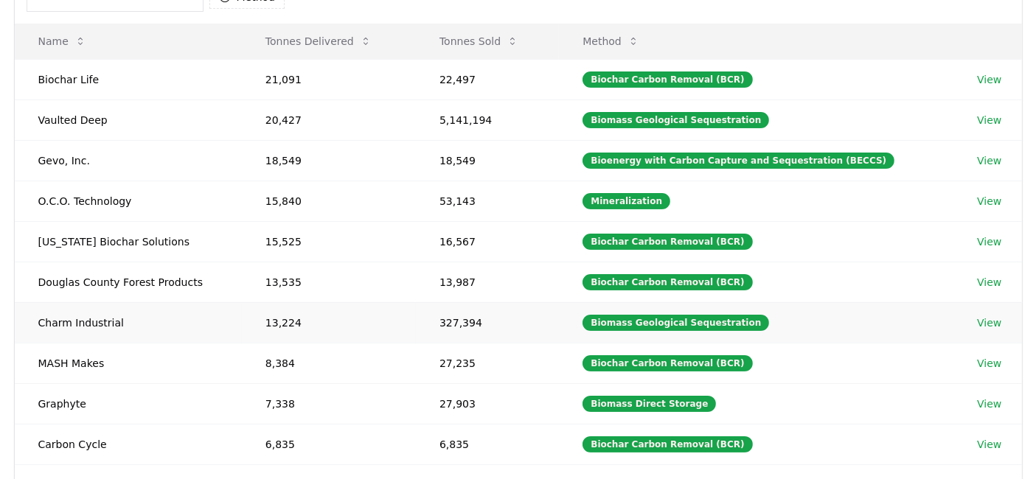
scroll to position [234, 0]
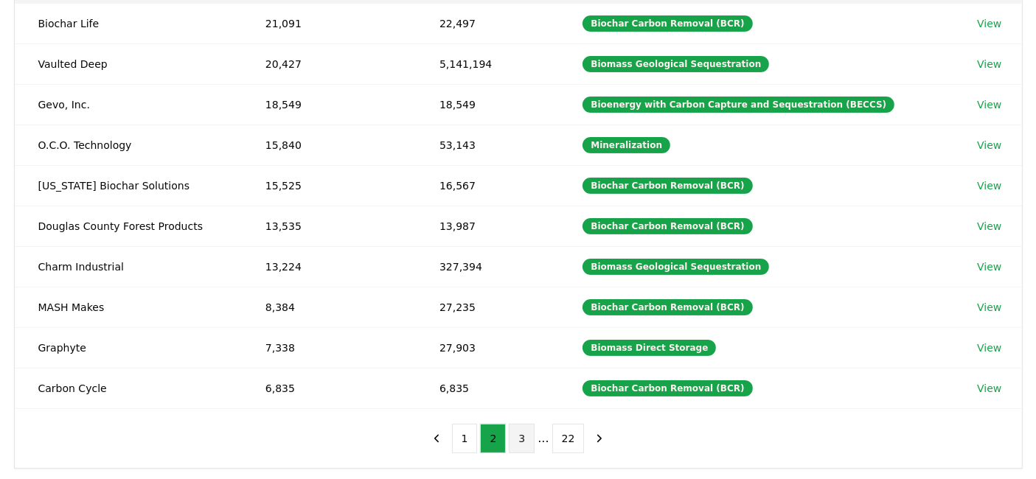
click at [529, 431] on button "3" at bounding box center [522, 438] width 26 height 29
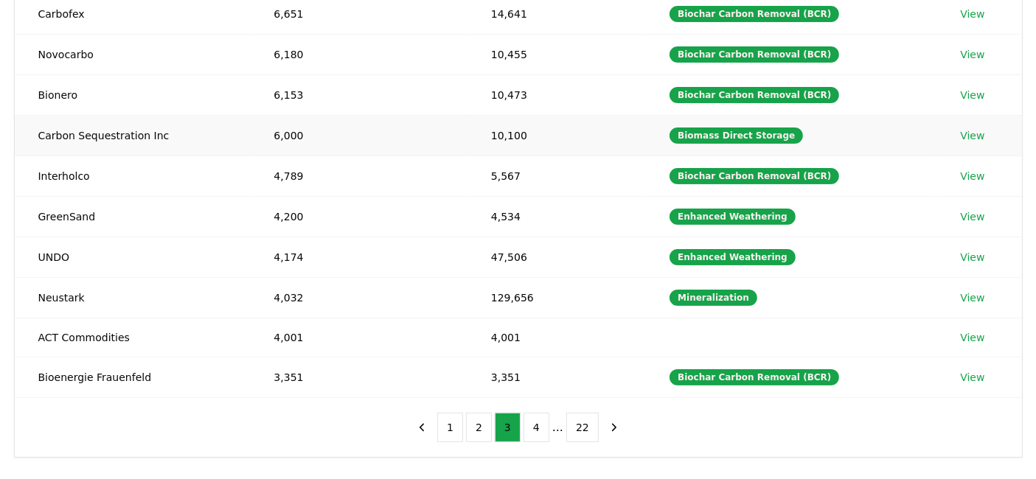
scroll to position [246, 0]
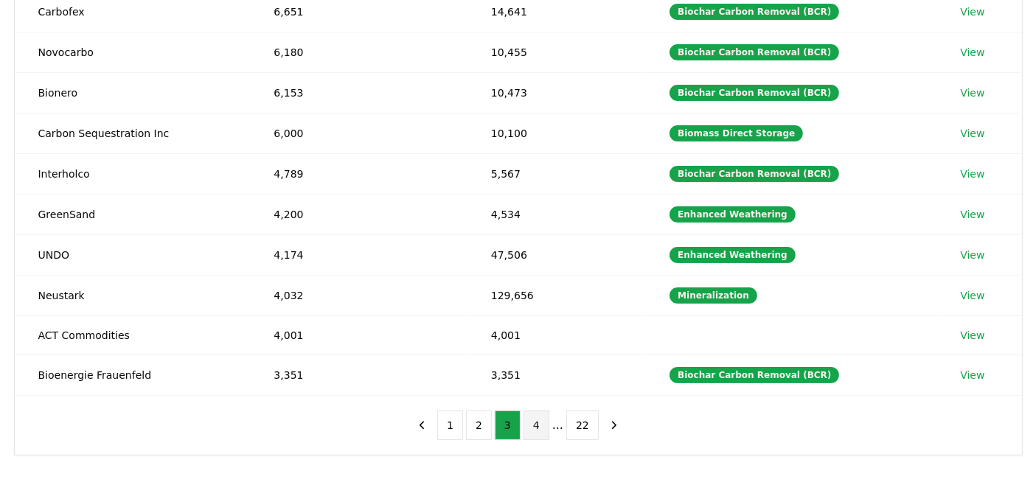
click at [535, 428] on button "4" at bounding box center [537, 425] width 26 height 29
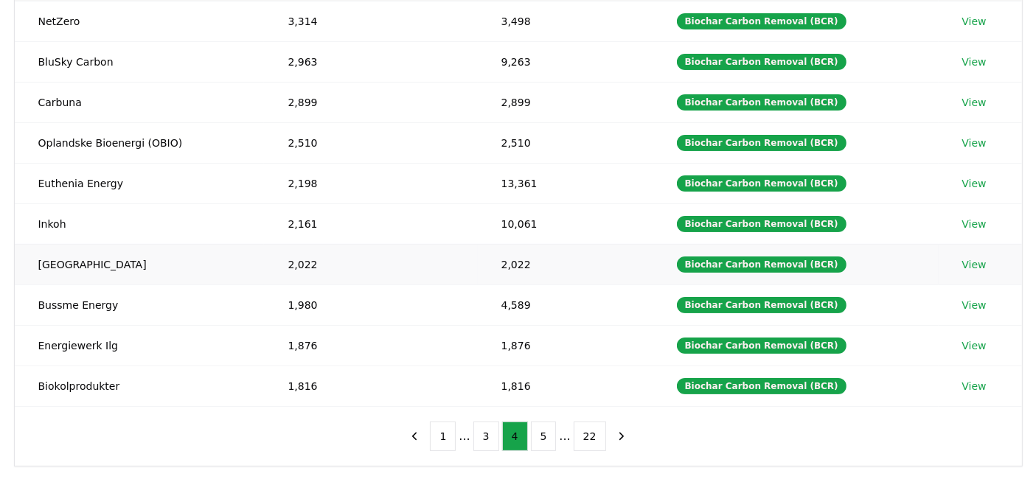
scroll to position [252, 0]
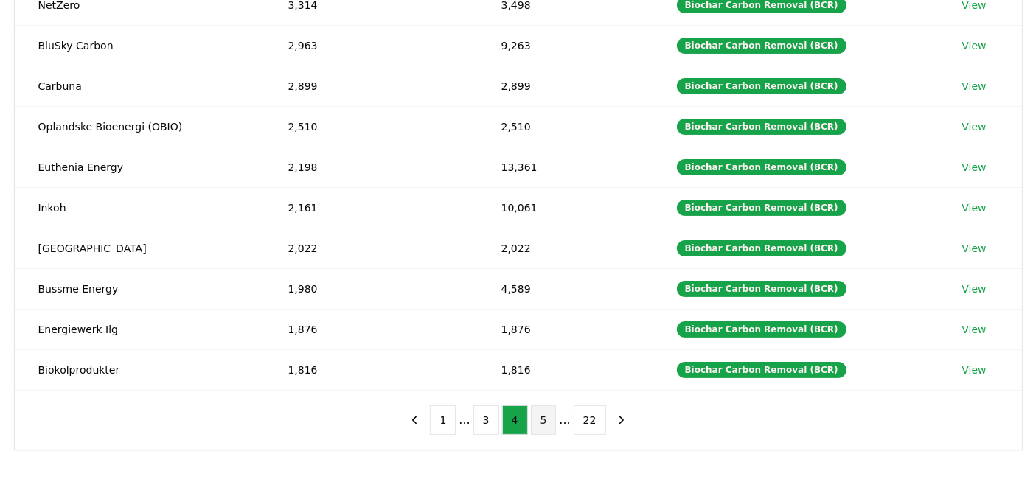
click at [547, 427] on button "5" at bounding box center [544, 420] width 26 height 29
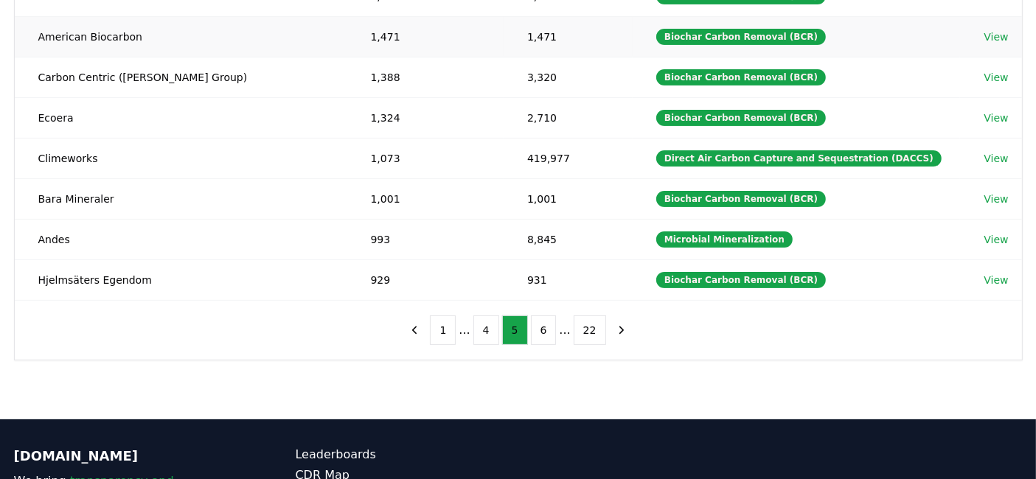
scroll to position [343, 0]
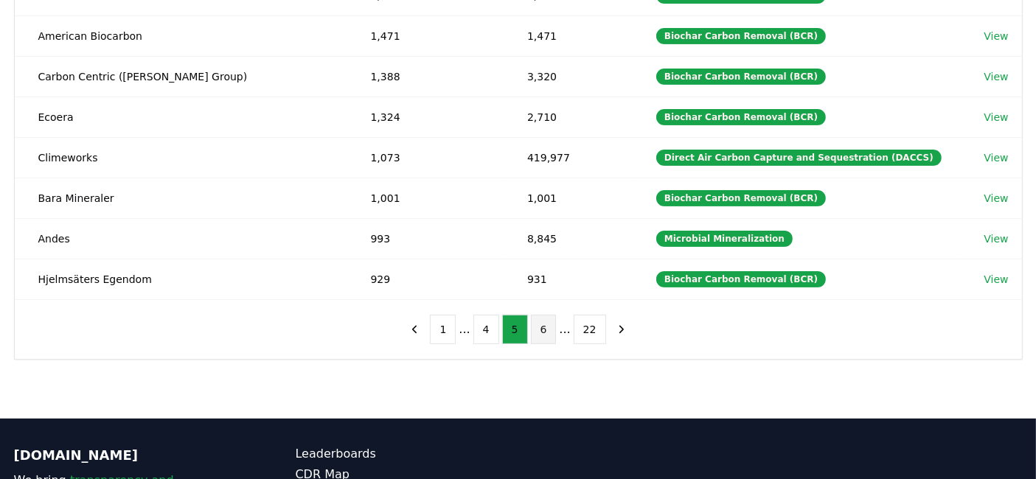
click at [543, 324] on button "6" at bounding box center [544, 329] width 26 height 29
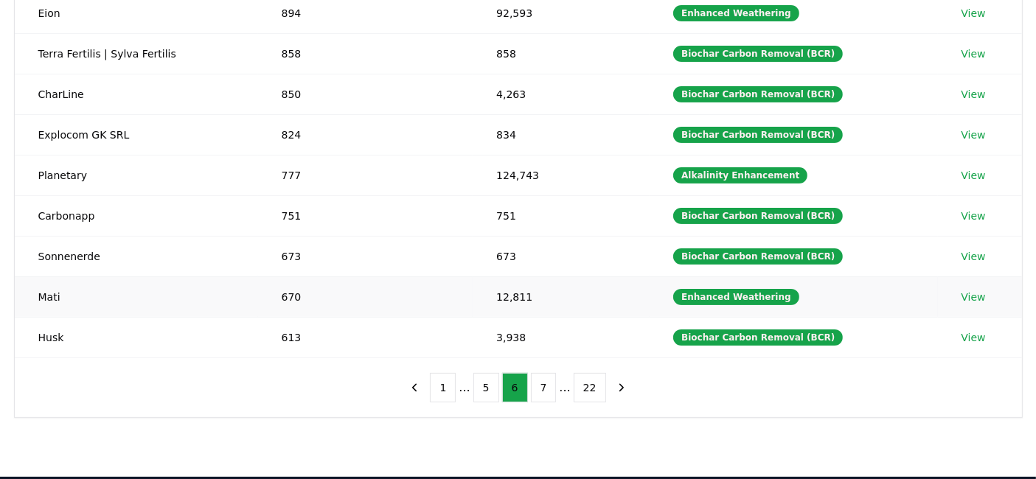
scroll to position [286, 0]
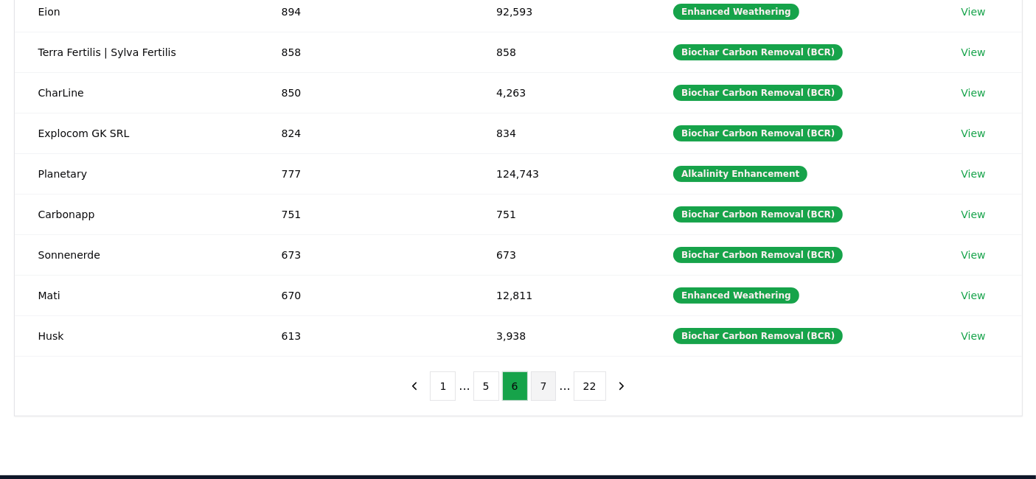
click at [551, 392] on button "7" at bounding box center [544, 386] width 26 height 29
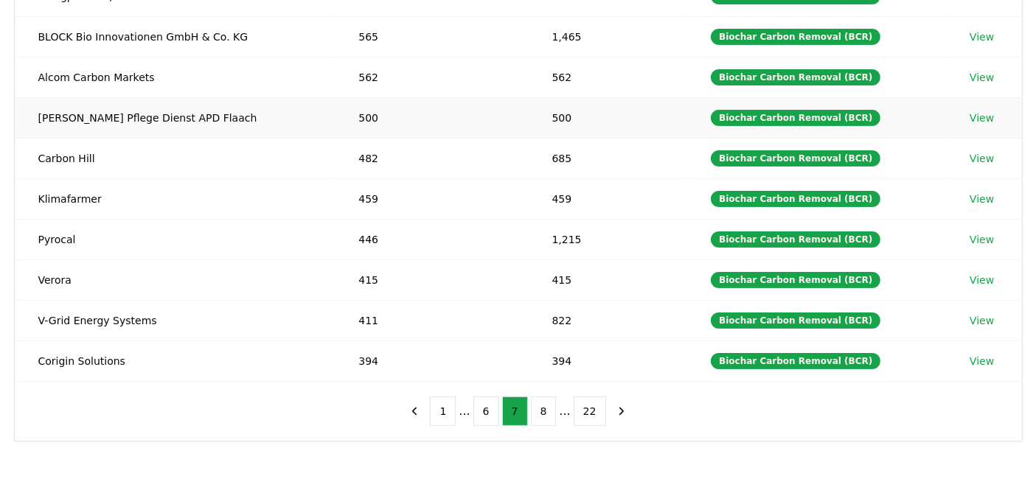
scroll to position [262, 0]
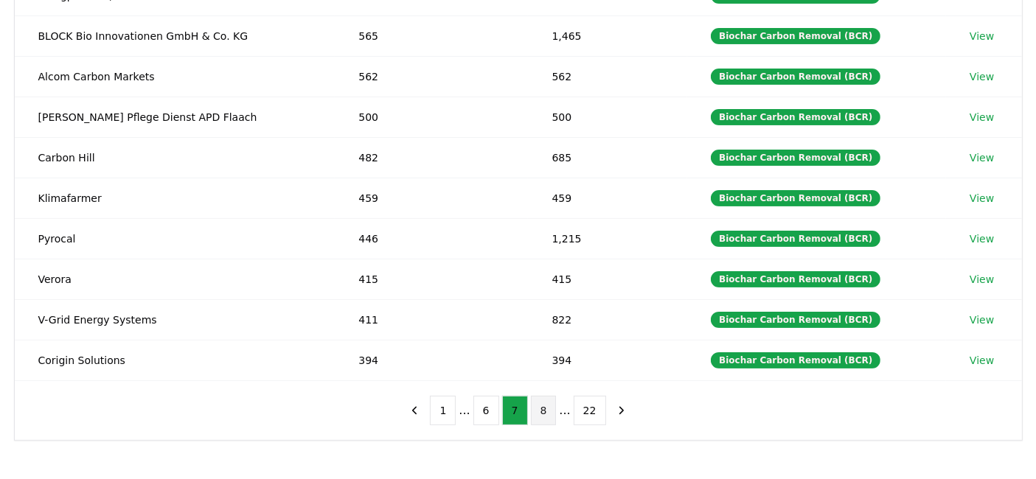
click at [535, 400] on button "8" at bounding box center [544, 410] width 26 height 29
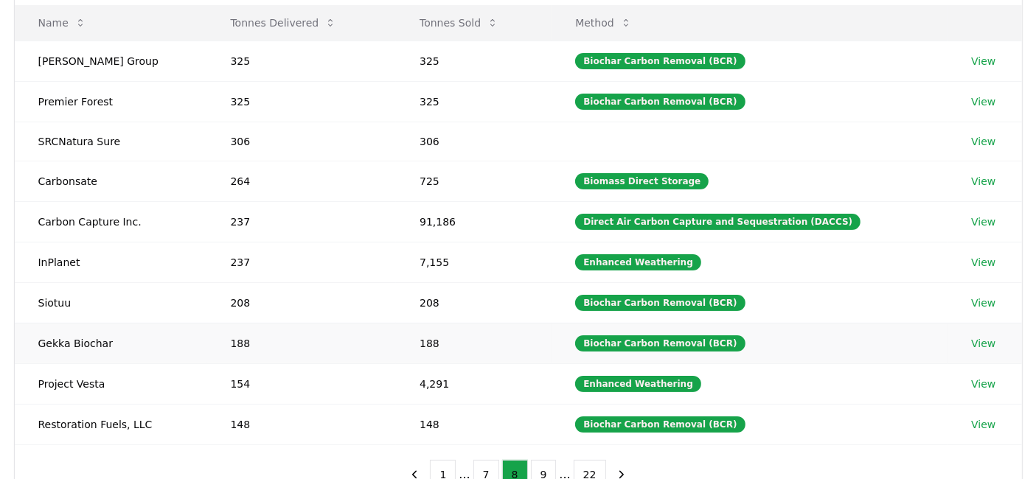
scroll to position [201, 0]
